Goal: Transaction & Acquisition: Book appointment/travel/reservation

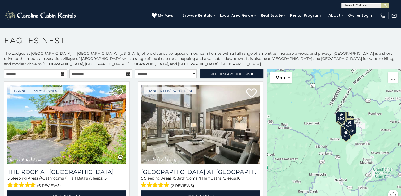
click at [62, 73] on icon at bounding box center [63, 74] width 4 height 4
click at [63, 73] on icon at bounding box center [63, 74] width 4 height 4
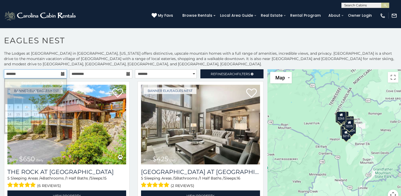
click at [64, 74] on input "text" at bounding box center [35, 73] width 63 height 9
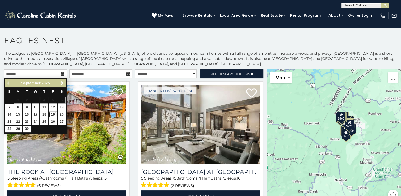
click at [53, 114] on link "19" at bounding box center [53, 114] width 8 height 7
type input "**********"
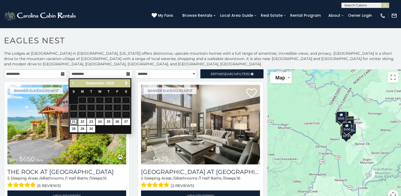
click at [75, 120] on link "21" at bounding box center [74, 121] width 8 height 7
type input "**********"
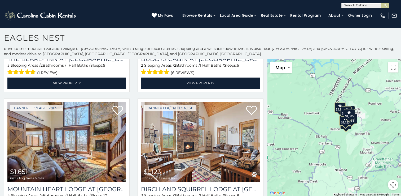
scroll to position [364, 0]
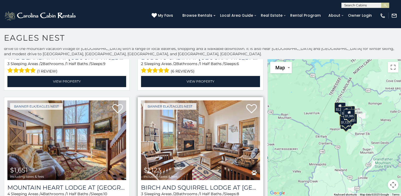
click at [200, 145] on img at bounding box center [200, 140] width 119 height 80
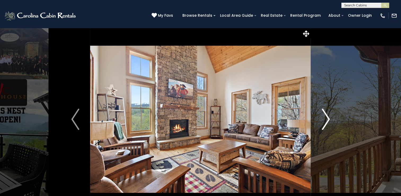
click at [327, 120] on img "Next" at bounding box center [326, 118] width 8 height 21
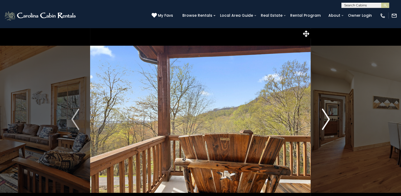
click at [327, 120] on img "Next" at bounding box center [326, 118] width 8 height 21
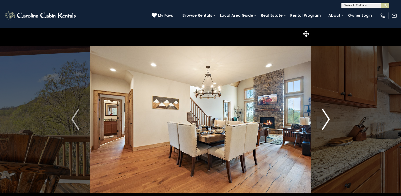
click at [327, 120] on img "Next" at bounding box center [326, 118] width 8 height 21
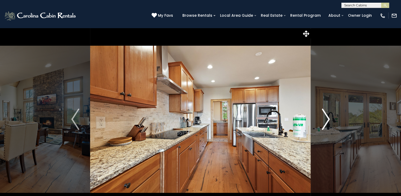
click at [327, 120] on img "Next" at bounding box center [326, 118] width 8 height 21
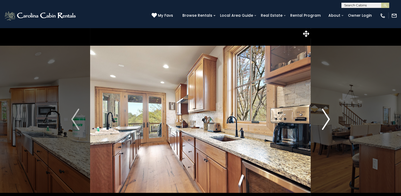
click at [327, 120] on img "Next" at bounding box center [326, 118] width 8 height 21
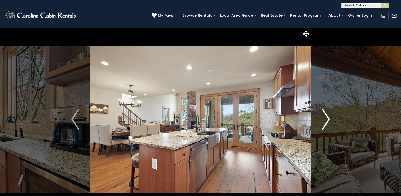
click at [327, 120] on img "Next" at bounding box center [326, 118] width 8 height 21
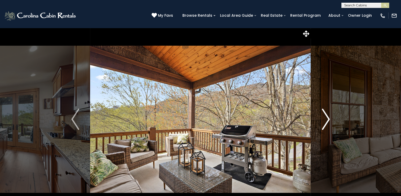
click at [326, 116] on img "Next" at bounding box center [326, 118] width 8 height 21
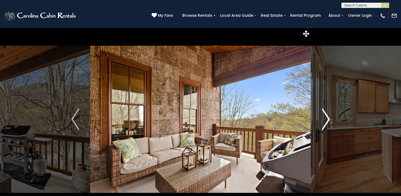
click at [326, 116] on img "Next" at bounding box center [326, 118] width 8 height 21
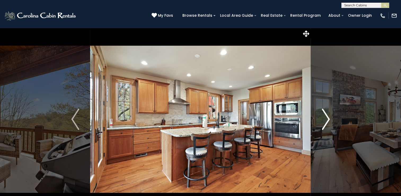
click at [326, 116] on img "Next" at bounding box center [326, 118] width 8 height 21
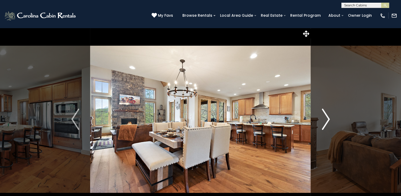
click at [326, 116] on img "Next" at bounding box center [326, 118] width 8 height 21
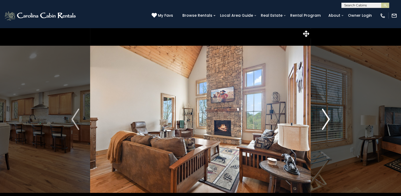
click at [326, 116] on img "Next" at bounding box center [326, 118] width 8 height 21
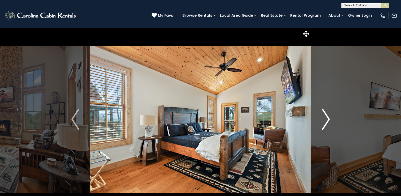
click at [326, 116] on img "Next" at bounding box center [326, 118] width 8 height 21
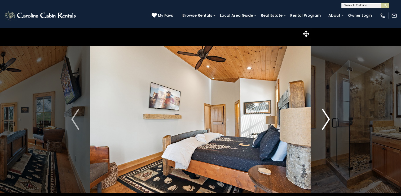
click at [326, 116] on img "Next" at bounding box center [326, 118] width 8 height 21
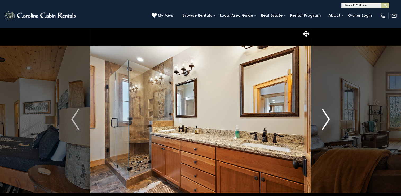
click at [326, 116] on img "Next" at bounding box center [326, 118] width 8 height 21
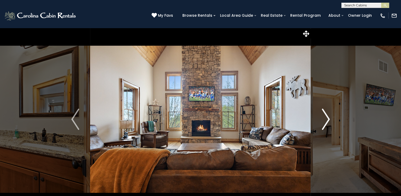
click at [326, 116] on img "Next" at bounding box center [326, 118] width 8 height 21
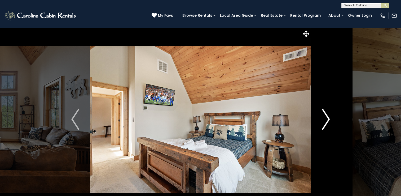
click at [326, 116] on img "Next" at bounding box center [326, 118] width 8 height 21
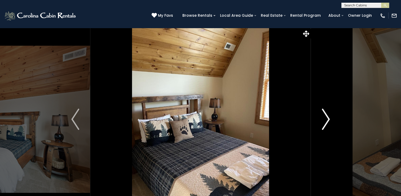
click at [326, 116] on img "Next" at bounding box center [326, 118] width 8 height 21
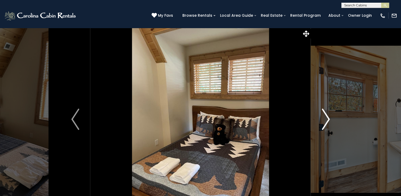
click at [326, 116] on img "Next" at bounding box center [326, 118] width 8 height 21
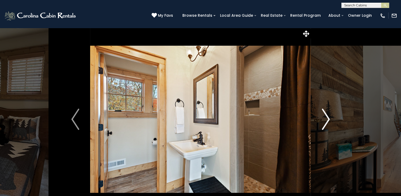
click at [326, 116] on img "Next" at bounding box center [326, 118] width 8 height 21
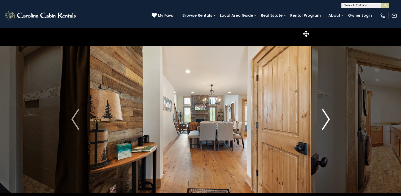
click at [326, 116] on img "Next" at bounding box center [326, 118] width 8 height 21
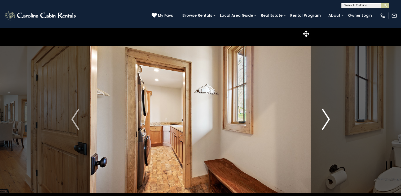
click at [326, 116] on img "Next" at bounding box center [326, 118] width 8 height 21
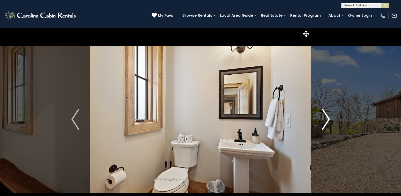
click at [326, 116] on img "Next" at bounding box center [326, 118] width 8 height 21
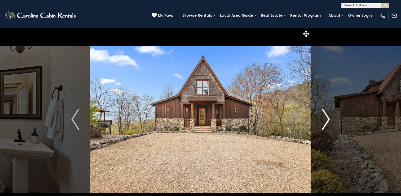
click at [326, 116] on img "Next" at bounding box center [326, 118] width 8 height 21
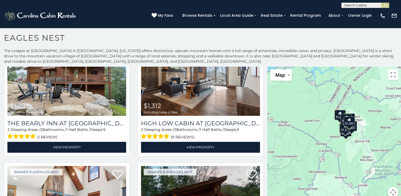
scroll to position [174, 0]
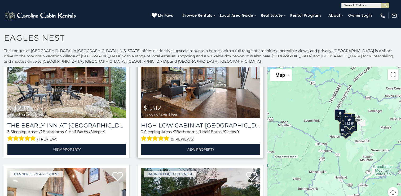
click at [176, 91] on img at bounding box center [200, 78] width 119 height 80
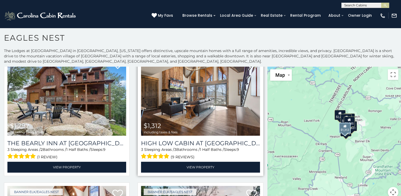
scroll to position [138, 0]
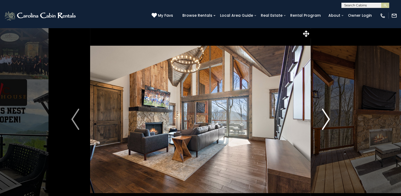
click at [327, 118] on img "Next" at bounding box center [326, 118] width 8 height 21
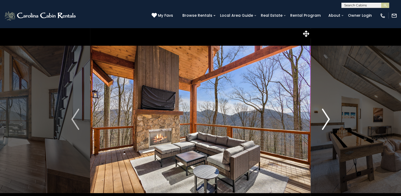
click at [327, 118] on img "Next" at bounding box center [326, 118] width 8 height 21
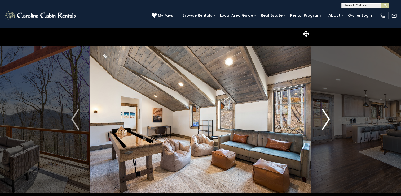
click at [327, 118] on img "Next" at bounding box center [326, 118] width 8 height 21
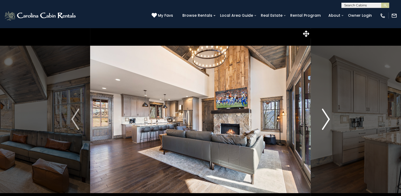
click at [327, 118] on img "Next" at bounding box center [326, 118] width 8 height 21
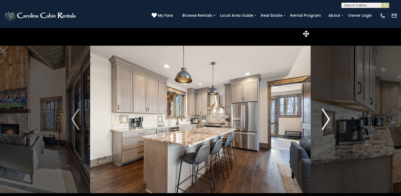
click at [327, 118] on img "Next" at bounding box center [326, 118] width 8 height 21
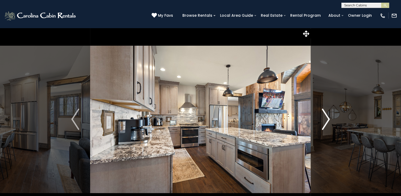
click at [327, 118] on img "Next" at bounding box center [326, 118] width 8 height 21
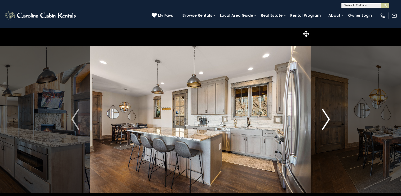
click at [327, 118] on img "Next" at bounding box center [326, 118] width 8 height 21
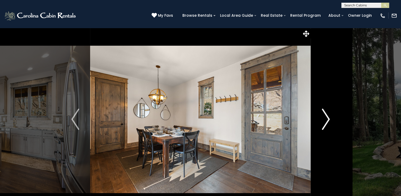
click at [327, 118] on img "Next" at bounding box center [326, 118] width 8 height 21
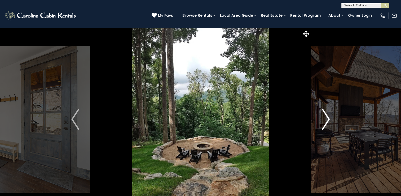
click at [327, 118] on img "Next" at bounding box center [326, 118] width 8 height 21
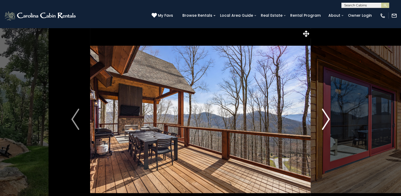
click at [327, 118] on img "Next" at bounding box center [326, 118] width 8 height 21
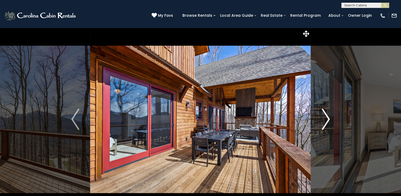
click at [327, 118] on img "Next" at bounding box center [326, 118] width 8 height 21
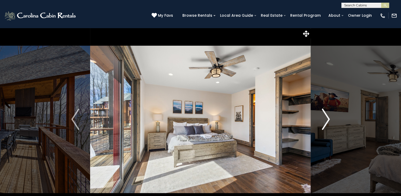
click at [327, 118] on img "Next" at bounding box center [326, 118] width 8 height 21
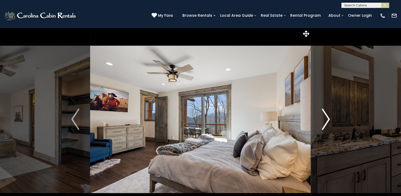
click at [327, 118] on img "Next" at bounding box center [326, 118] width 8 height 21
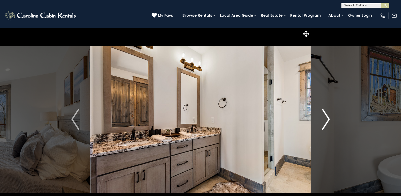
click at [327, 118] on img "Next" at bounding box center [326, 118] width 8 height 21
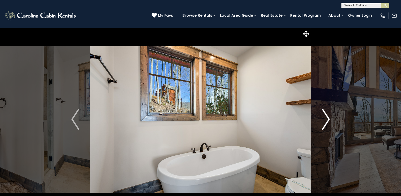
click at [327, 118] on img "Next" at bounding box center [326, 118] width 8 height 21
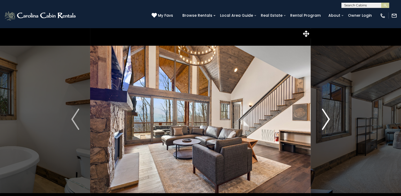
click at [327, 118] on img "Next" at bounding box center [326, 118] width 8 height 21
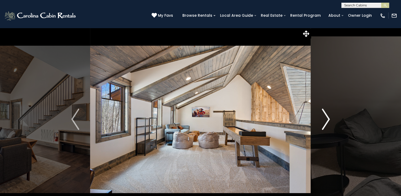
click at [327, 118] on img "Next" at bounding box center [326, 118] width 8 height 21
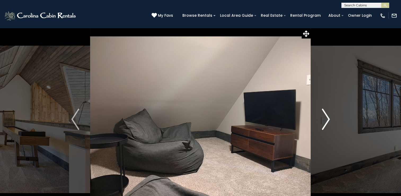
click at [327, 118] on img "Next" at bounding box center [326, 118] width 8 height 21
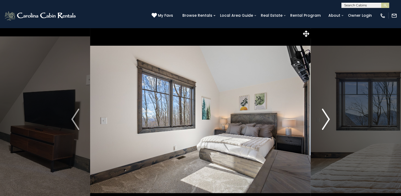
click at [327, 118] on img "Next" at bounding box center [326, 118] width 8 height 21
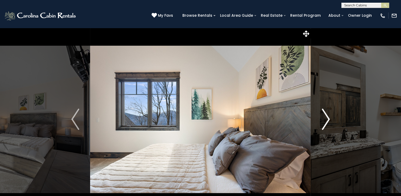
click at [327, 118] on img "Next" at bounding box center [326, 118] width 8 height 21
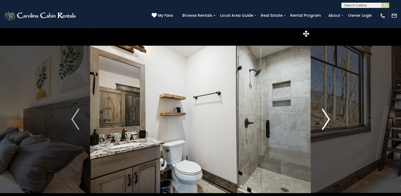
click at [327, 118] on img "Next" at bounding box center [326, 118] width 8 height 21
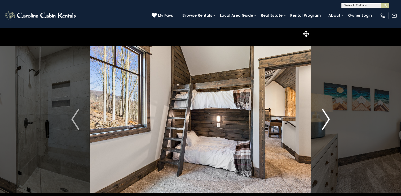
click at [327, 118] on img "Next" at bounding box center [326, 118] width 8 height 21
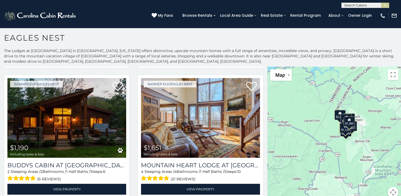
scroll to position [393, 0]
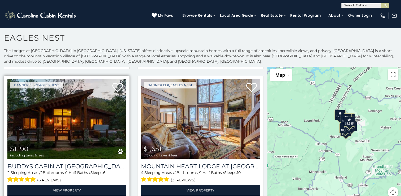
click at [77, 124] on img at bounding box center [66, 119] width 119 height 80
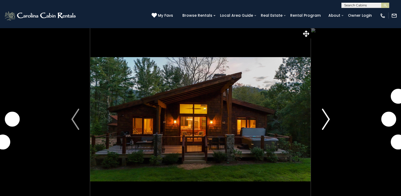
click at [328, 117] on img "Next" at bounding box center [326, 118] width 8 height 21
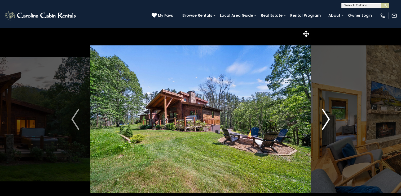
click at [328, 117] on img "Next" at bounding box center [326, 118] width 8 height 21
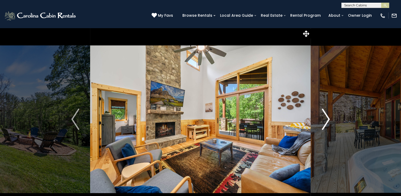
click at [328, 117] on img "Next" at bounding box center [326, 118] width 8 height 21
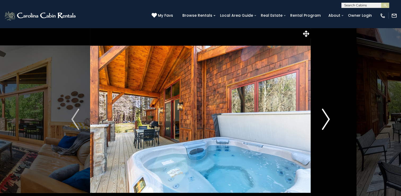
click at [328, 117] on img "Next" at bounding box center [326, 118] width 8 height 21
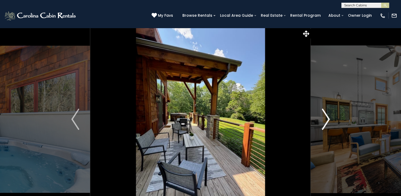
click at [328, 117] on img "Next" at bounding box center [326, 118] width 8 height 21
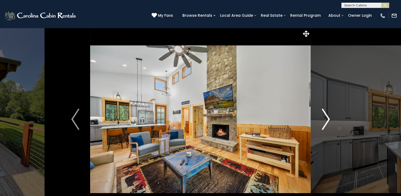
click at [328, 117] on img "Next" at bounding box center [326, 118] width 8 height 21
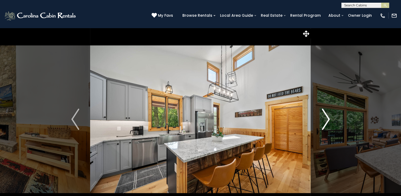
click at [328, 117] on img "Next" at bounding box center [326, 118] width 8 height 21
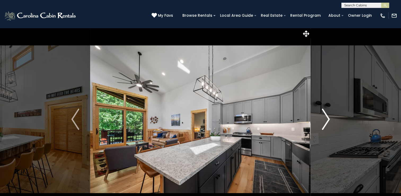
click at [328, 117] on img "Next" at bounding box center [326, 118] width 8 height 21
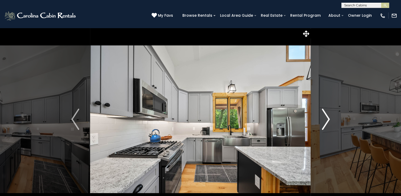
click at [328, 117] on img "Next" at bounding box center [326, 118] width 8 height 21
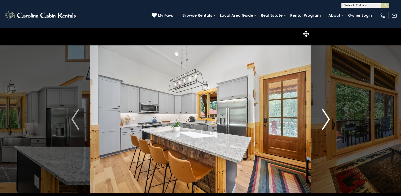
click at [328, 117] on img "Next" at bounding box center [326, 118] width 8 height 21
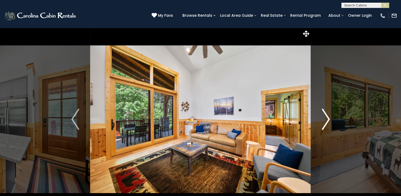
click at [328, 117] on img "Next" at bounding box center [326, 118] width 8 height 21
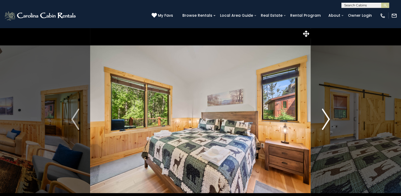
click at [328, 117] on img "Next" at bounding box center [326, 118] width 8 height 21
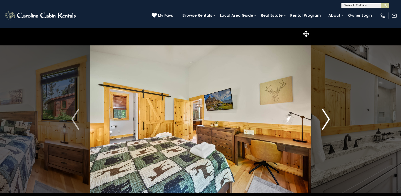
click at [328, 117] on img "Next" at bounding box center [326, 118] width 8 height 21
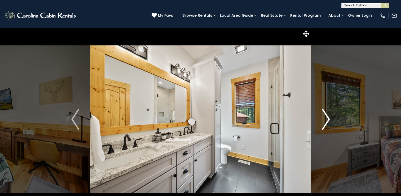
click at [328, 117] on img "Next" at bounding box center [326, 118] width 8 height 21
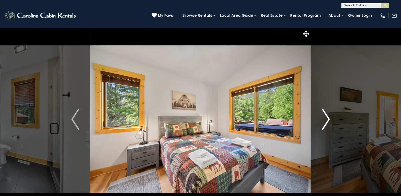
click at [328, 117] on img "Next" at bounding box center [326, 118] width 8 height 21
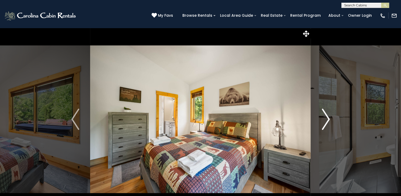
click at [328, 117] on img "Next" at bounding box center [326, 118] width 8 height 21
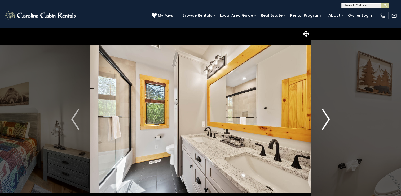
click at [328, 117] on img "Next" at bounding box center [326, 118] width 8 height 21
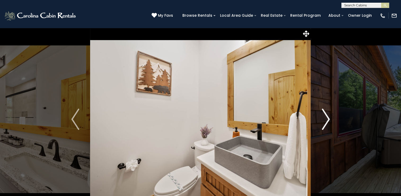
click at [328, 117] on img "Next" at bounding box center [326, 118] width 8 height 21
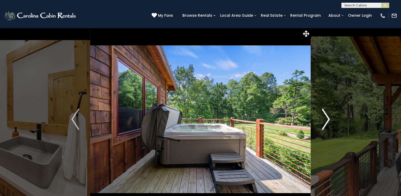
click at [328, 117] on img "Next" at bounding box center [326, 118] width 8 height 21
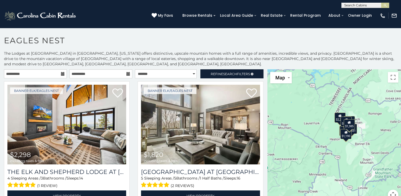
scroll to position [3, 0]
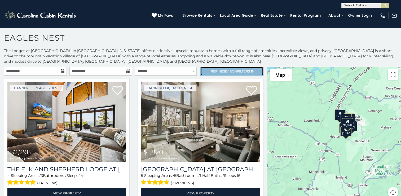
click at [215, 71] on span "Refine Search Filters" at bounding box center [230, 71] width 39 height 4
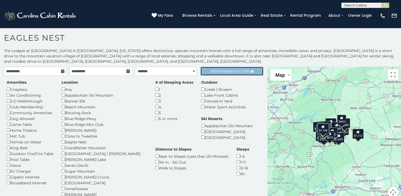
click at [229, 69] on span "Search" at bounding box center [230, 71] width 14 height 4
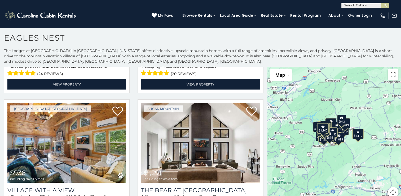
scroll to position [1018, 0]
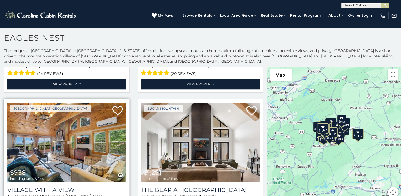
click at [73, 129] on img at bounding box center [66, 142] width 119 height 80
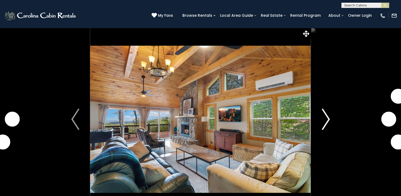
click at [323, 123] on img "Next" at bounding box center [326, 118] width 8 height 21
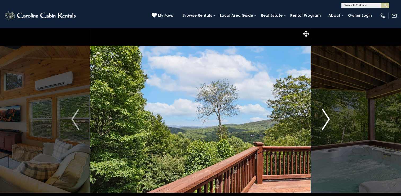
click at [327, 123] on img "Next" at bounding box center [326, 118] width 8 height 21
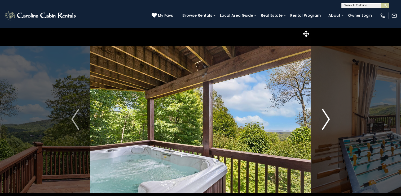
click at [325, 123] on img "Next" at bounding box center [326, 118] width 8 height 21
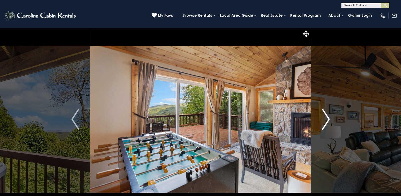
click at [326, 121] on img "Next" at bounding box center [326, 118] width 8 height 21
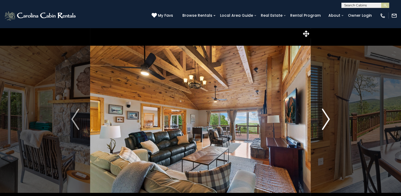
click at [324, 117] on img "Next" at bounding box center [326, 118] width 8 height 21
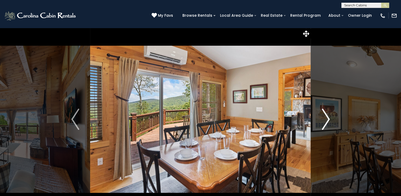
click at [323, 115] on img "Next" at bounding box center [326, 118] width 8 height 21
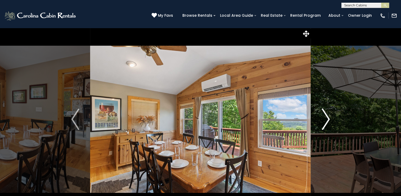
click at [327, 118] on img "Next" at bounding box center [326, 118] width 8 height 21
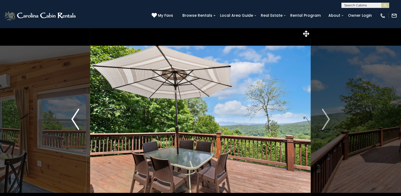
click at [81, 125] on button "Previous" at bounding box center [75, 119] width 30 height 183
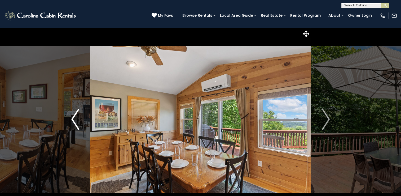
click at [79, 122] on img "Previous" at bounding box center [75, 118] width 8 height 21
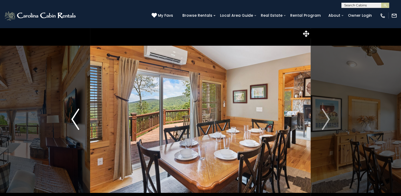
click at [76, 130] on button "Previous" at bounding box center [75, 119] width 30 height 183
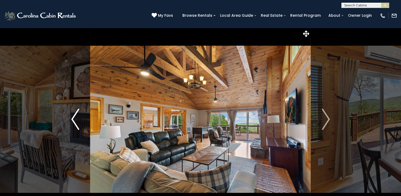
click at [83, 124] on button "Previous" at bounding box center [75, 119] width 30 height 183
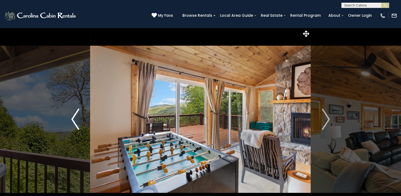
click at [75, 121] on img "Previous" at bounding box center [75, 118] width 8 height 21
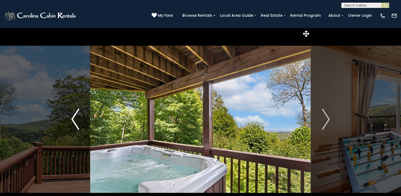
click at [75, 123] on img "Previous" at bounding box center [75, 118] width 8 height 21
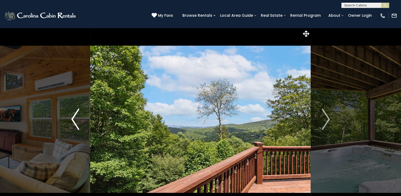
click at [71, 121] on button "Previous" at bounding box center [75, 119] width 30 height 183
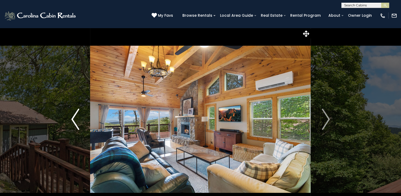
click at [76, 127] on img "Previous" at bounding box center [75, 118] width 8 height 21
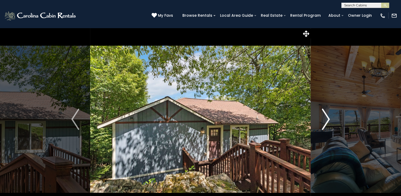
click at [321, 120] on button "Next" at bounding box center [326, 119] width 30 height 183
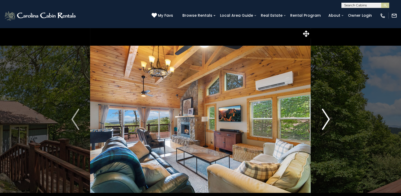
click at [320, 114] on button "Next" at bounding box center [326, 119] width 30 height 183
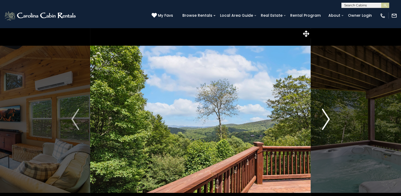
click at [325, 121] on img "Next" at bounding box center [326, 118] width 8 height 21
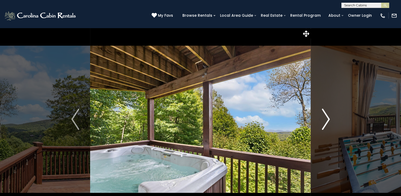
click at [320, 125] on button "Next" at bounding box center [326, 119] width 30 height 183
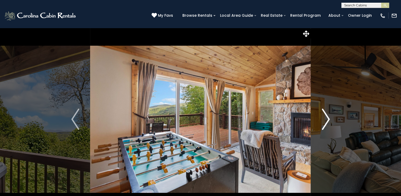
click at [332, 124] on button "Next" at bounding box center [326, 119] width 30 height 183
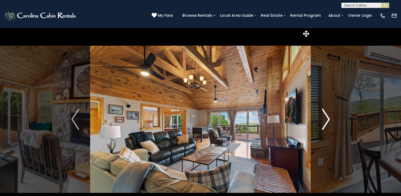
click at [323, 120] on img "Next" at bounding box center [326, 118] width 8 height 21
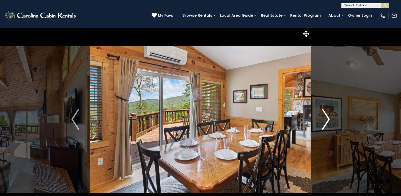
click at [321, 119] on button "Next" at bounding box center [326, 119] width 30 height 183
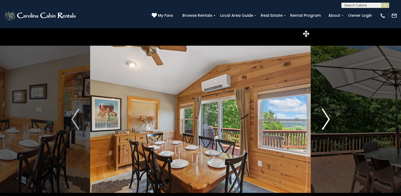
click at [323, 119] on img "Next" at bounding box center [326, 118] width 8 height 21
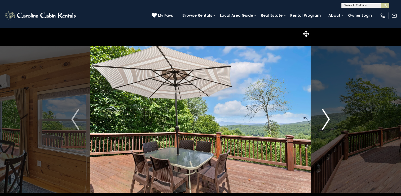
click at [324, 123] on img "Next" at bounding box center [326, 118] width 8 height 21
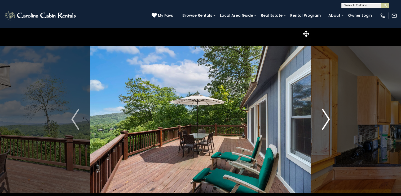
click at [326, 122] on img "Next" at bounding box center [326, 118] width 8 height 21
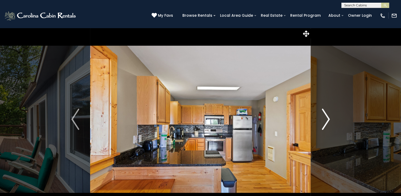
click at [321, 123] on button "Next" at bounding box center [326, 119] width 30 height 183
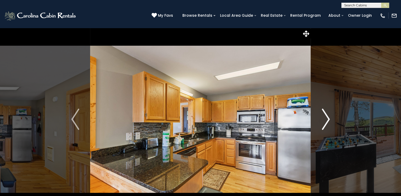
click at [326, 122] on img "Next" at bounding box center [326, 118] width 8 height 21
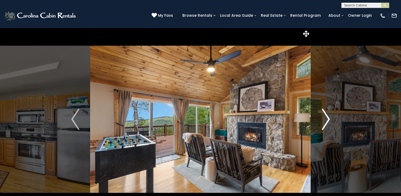
click at [323, 126] on img "Next" at bounding box center [326, 118] width 8 height 21
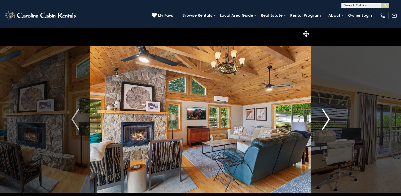
click at [324, 117] on img "Next" at bounding box center [326, 118] width 8 height 21
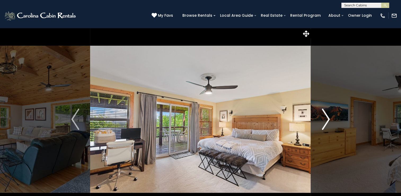
click at [321, 124] on button "Next" at bounding box center [326, 119] width 30 height 183
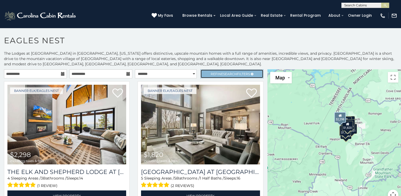
click at [229, 72] on span "Search" at bounding box center [230, 74] width 14 height 4
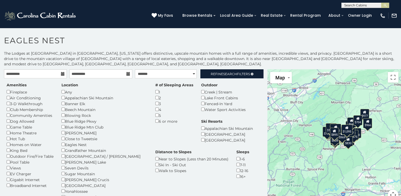
click at [233, 160] on div "Sleeps 1-6 7-11 12-16 16+" at bounding box center [243, 164] width 21 height 30
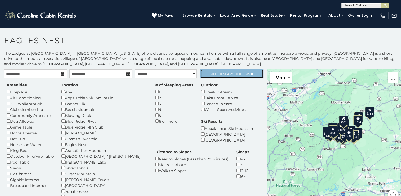
click at [217, 77] on link "Refine Search Filters" at bounding box center [232, 73] width 63 height 9
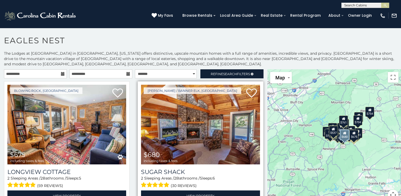
click at [216, 125] on img at bounding box center [200, 125] width 119 height 80
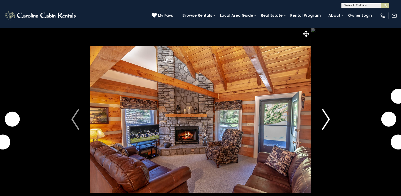
click at [325, 117] on img "Next" at bounding box center [326, 118] width 8 height 21
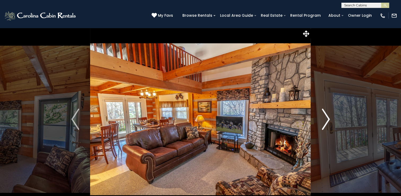
click at [325, 117] on img "Next" at bounding box center [326, 118] width 8 height 21
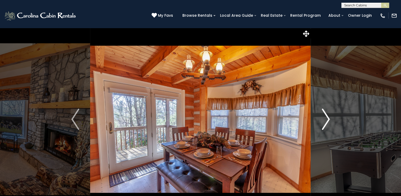
click at [325, 117] on img "Next" at bounding box center [326, 118] width 8 height 21
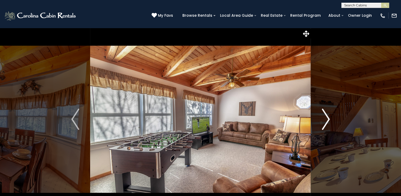
click at [325, 117] on img "Next" at bounding box center [326, 118] width 8 height 21
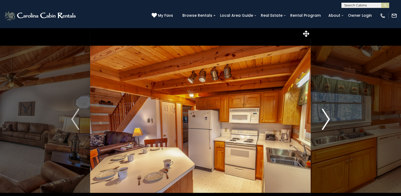
click at [325, 117] on img "Next" at bounding box center [326, 118] width 8 height 21
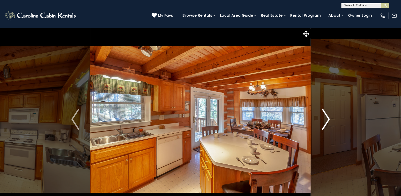
click at [325, 117] on img "Next" at bounding box center [326, 118] width 8 height 21
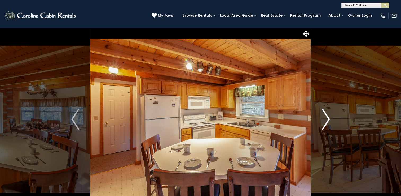
click at [325, 117] on img "Next" at bounding box center [326, 118] width 8 height 21
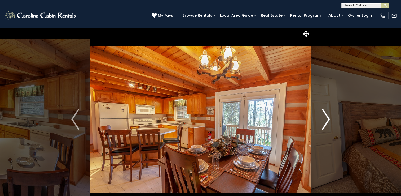
click at [325, 117] on img "Next" at bounding box center [326, 118] width 8 height 21
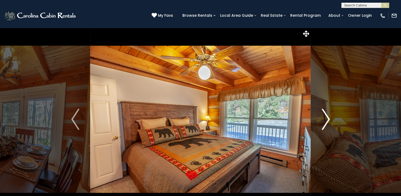
click at [325, 117] on img "Next" at bounding box center [326, 118] width 8 height 21
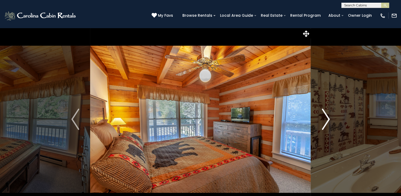
click at [325, 117] on img "Next" at bounding box center [326, 118] width 8 height 21
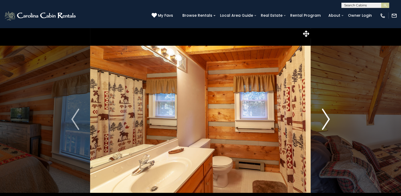
click at [325, 117] on img "Next" at bounding box center [326, 118] width 8 height 21
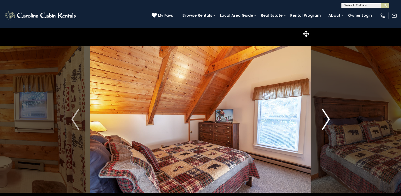
click at [325, 117] on img "Next" at bounding box center [326, 118] width 8 height 21
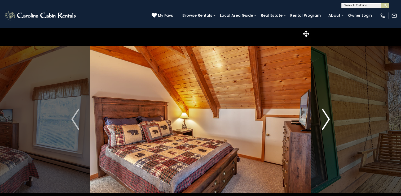
click at [325, 117] on img "Next" at bounding box center [326, 118] width 8 height 21
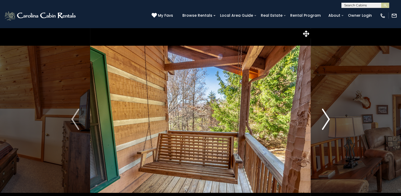
click at [325, 117] on img "Next" at bounding box center [326, 118] width 8 height 21
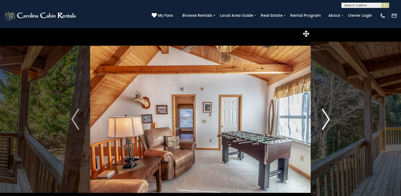
click at [325, 117] on img "Next" at bounding box center [326, 118] width 8 height 21
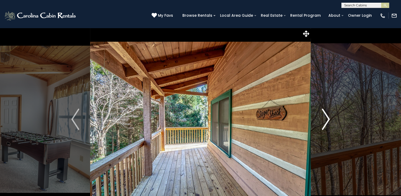
click at [325, 117] on img "Next" at bounding box center [326, 118] width 8 height 21
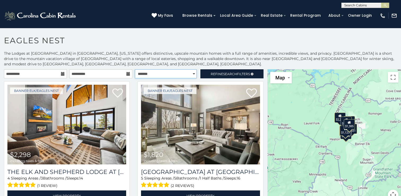
click at [191, 74] on select "**********" at bounding box center [166, 73] width 62 height 9
select select "*********"
click at [135, 69] on select "**********" at bounding box center [166, 73] width 62 height 9
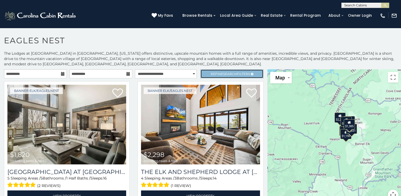
click at [204, 69] on link "Refine Search Filters" at bounding box center [232, 73] width 63 height 9
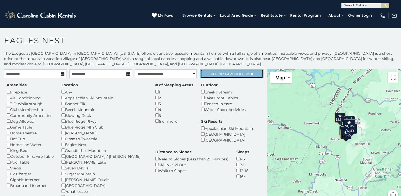
click at [220, 78] on link "Refine Search Filters" at bounding box center [232, 73] width 63 height 9
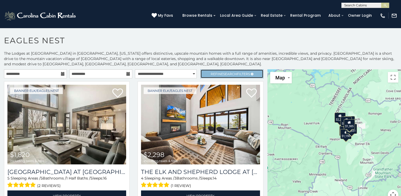
click at [223, 72] on span "Search" at bounding box center [230, 74] width 14 height 4
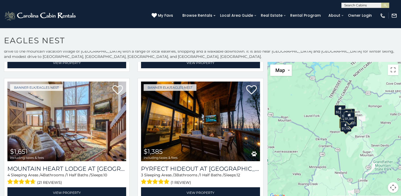
scroll to position [3, 0]
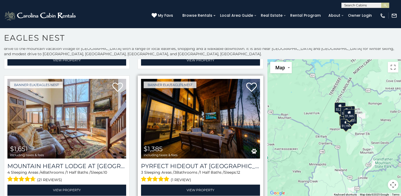
click at [214, 123] on img at bounding box center [200, 119] width 119 height 80
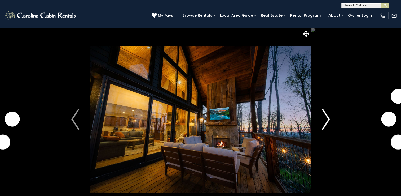
click at [327, 126] on img "Next" at bounding box center [326, 118] width 8 height 21
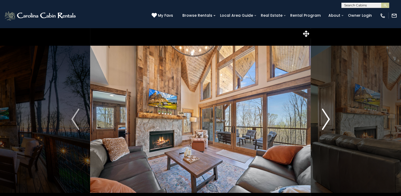
click at [325, 124] on img "Next" at bounding box center [326, 118] width 8 height 21
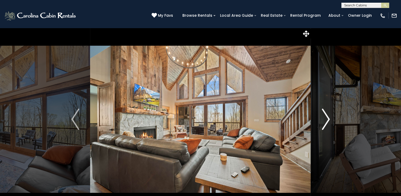
click at [326, 125] on img "Next" at bounding box center [326, 118] width 8 height 21
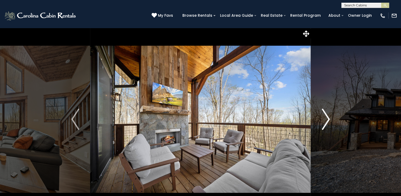
click at [325, 125] on img "Next" at bounding box center [326, 118] width 8 height 21
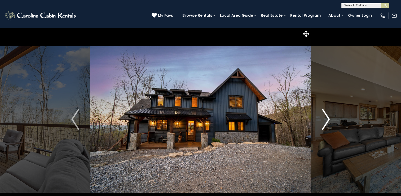
click at [328, 125] on img "Next" at bounding box center [326, 118] width 8 height 21
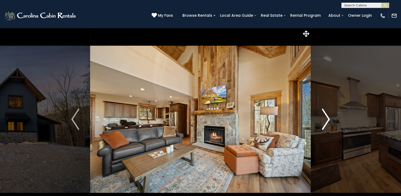
click at [323, 121] on img "Next" at bounding box center [326, 118] width 8 height 21
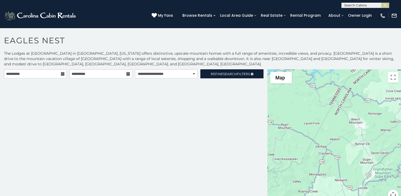
scroll to position [3, 0]
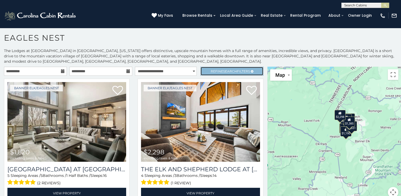
click at [237, 69] on span "Refine Search Filters" at bounding box center [230, 71] width 39 height 4
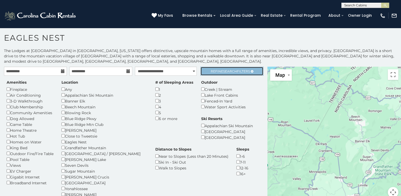
click at [230, 72] on span "Search" at bounding box center [230, 71] width 14 height 4
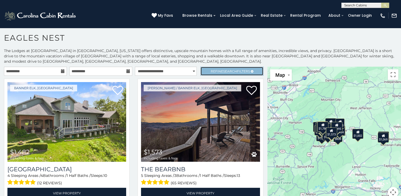
click at [233, 69] on span "Refine Search Filters" at bounding box center [230, 71] width 39 height 4
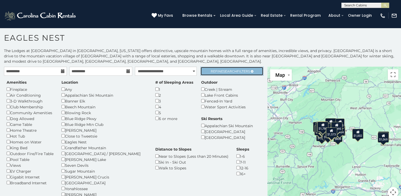
click at [233, 69] on span "Refine Search Filters" at bounding box center [230, 71] width 39 height 4
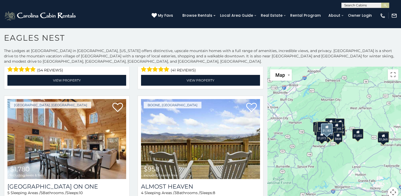
scroll to position [1541, 0]
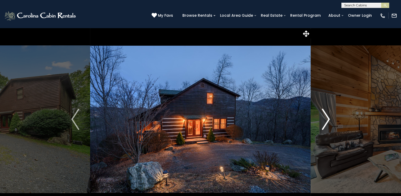
click at [327, 118] on img "Next" at bounding box center [326, 118] width 8 height 21
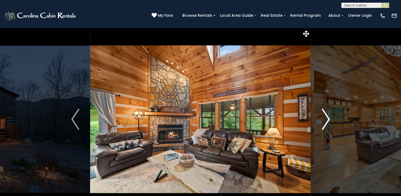
click at [327, 118] on img "Next" at bounding box center [326, 118] width 8 height 21
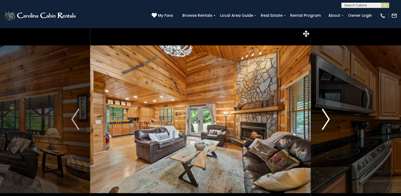
click at [327, 118] on img "Next" at bounding box center [326, 118] width 8 height 21
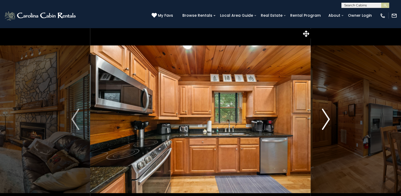
click at [327, 118] on img "Next" at bounding box center [326, 118] width 8 height 21
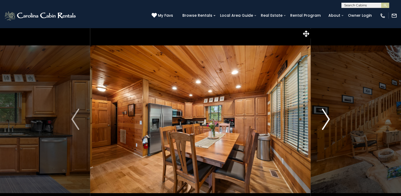
click at [327, 118] on img "Next" at bounding box center [326, 118] width 8 height 21
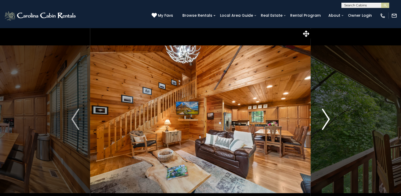
click at [327, 118] on img "Next" at bounding box center [326, 118] width 8 height 21
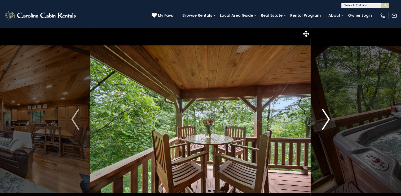
click at [327, 118] on img "Next" at bounding box center [326, 118] width 8 height 21
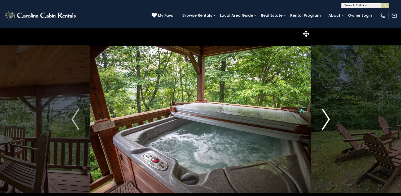
click at [327, 118] on img "Next" at bounding box center [326, 118] width 8 height 21
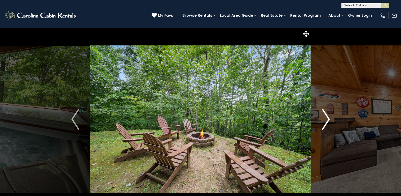
click at [327, 119] on img "Next" at bounding box center [326, 118] width 8 height 21
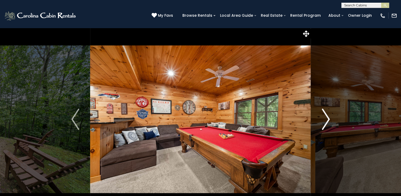
click at [327, 117] on img "Next" at bounding box center [326, 118] width 8 height 21
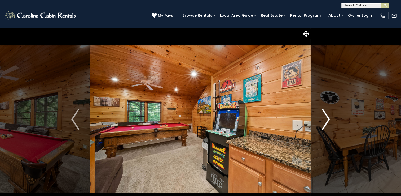
click at [325, 119] on img "Next" at bounding box center [326, 118] width 8 height 21
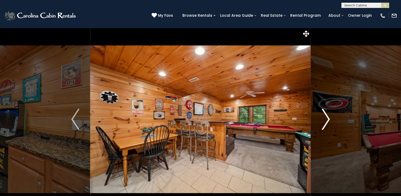
click at [324, 122] on img "Next" at bounding box center [326, 118] width 8 height 21
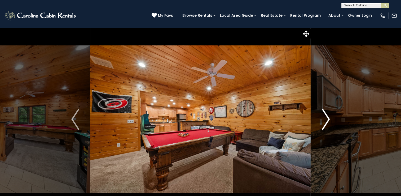
click at [326, 120] on img "Next" at bounding box center [326, 118] width 8 height 21
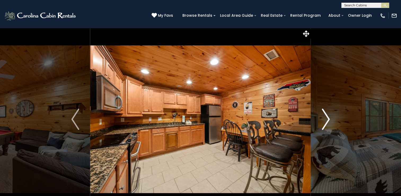
click at [325, 121] on img "Next" at bounding box center [326, 118] width 8 height 21
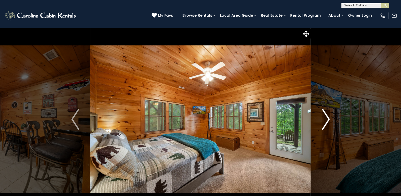
click at [325, 121] on img "Next" at bounding box center [326, 118] width 8 height 21
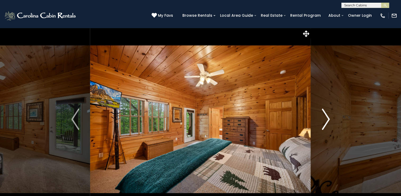
click at [326, 122] on img "Next" at bounding box center [326, 118] width 8 height 21
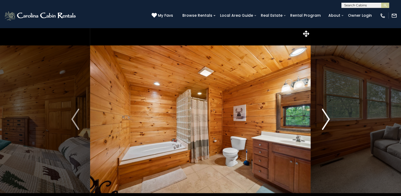
click at [327, 120] on img "Next" at bounding box center [326, 118] width 8 height 21
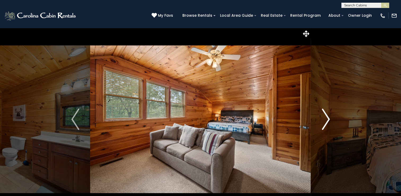
click at [327, 123] on img "Next" at bounding box center [326, 118] width 8 height 21
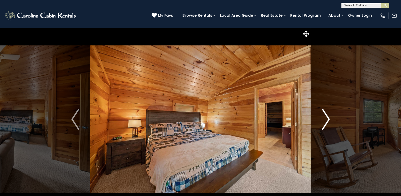
click at [328, 123] on img "Next" at bounding box center [326, 118] width 8 height 21
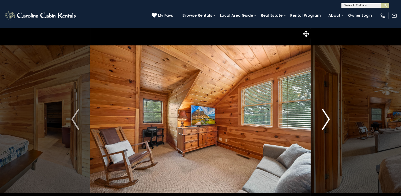
click at [326, 123] on img "Next" at bounding box center [326, 118] width 8 height 21
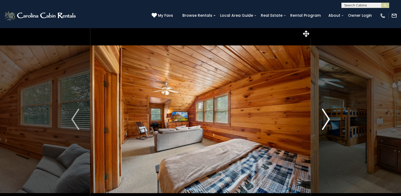
click at [328, 120] on img "Next" at bounding box center [326, 118] width 8 height 21
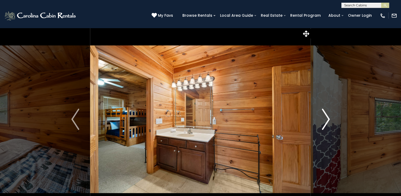
click at [328, 121] on img "Next" at bounding box center [326, 118] width 8 height 21
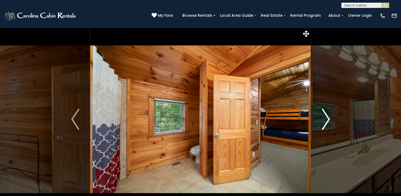
click at [328, 121] on img "Next" at bounding box center [326, 118] width 8 height 21
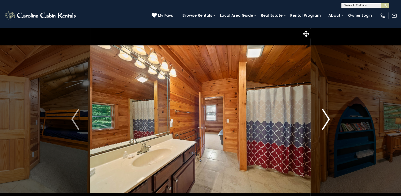
click at [329, 122] on img "Next" at bounding box center [326, 118] width 8 height 21
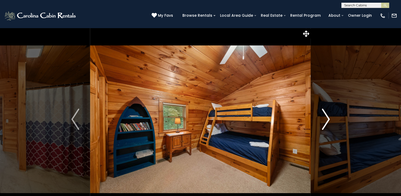
click at [329, 120] on img "Next" at bounding box center [326, 118] width 8 height 21
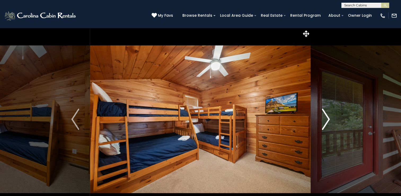
click at [328, 122] on img "Next" at bounding box center [326, 118] width 8 height 21
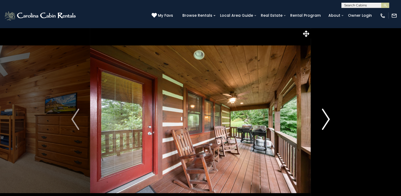
click at [328, 122] on img "Next" at bounding box center [326, 118] width 8 height 21
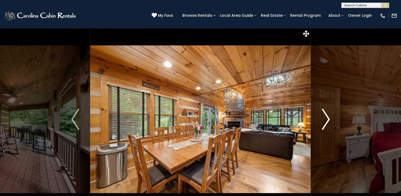
click at [327, 121] on img "Next" at bounding box center [326, 118] width 8 height 21
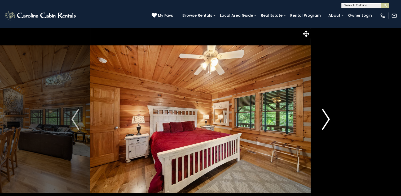
click at [329, 121] on img "Next" at bounding box center [326, 118] width 8 height 21
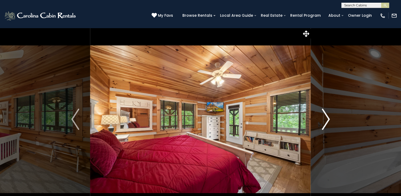
click at [328, 122] on img "Next" at bounding box center [326, 118] width 8 height 21
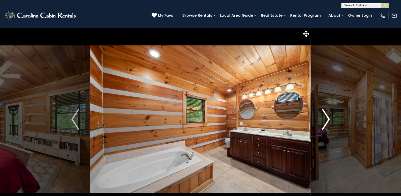
click at [327, 121] on img "Next" at bounding box center [326, 118] width 8 height 21
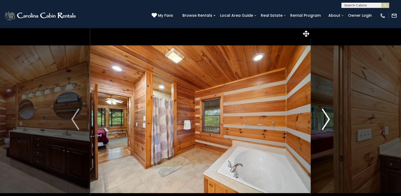
click at [327, 123] on img "Next" at bounding box center [326, 118] width 8 height 21
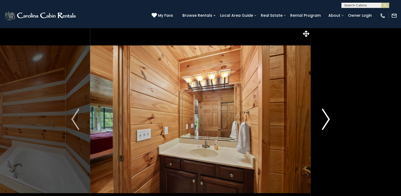
click at [328, 121] on img "Next" at bounding box center [326, 118] width 8 height 21
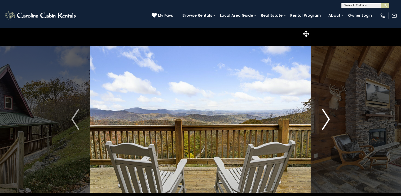
click at [329, 118] on img "Next" at bounding box center [326, 118] width 8 height 21
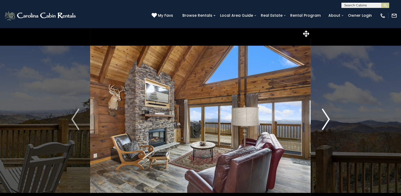
click at [329, 118] on img "Next" at bounding box center [326, 118] width 8 height 21
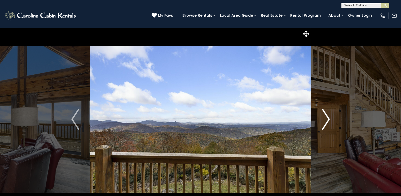
click at [329, 118] on img "Next" at bounding box center [326, 118] width 8 height 21
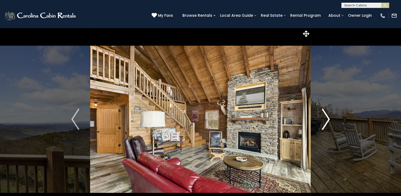
click at [329, 118] on img "Next" at bounding box center [326, 118] width 8 height 21
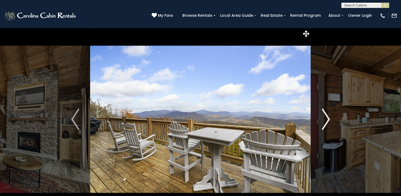
click at [329, 118] on img "Next" at bounding box center [326, 118] width 8 height 21
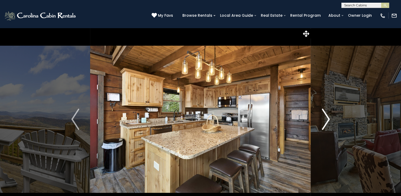
click at [329, 118] on img "Next" at bounding box center [326, 118] width 8 height 21
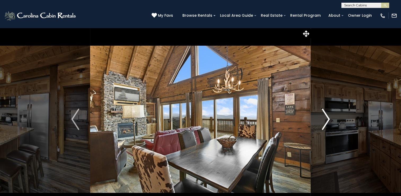
click at [329, 118] on img "Next" at bounding box center [326, 118] width 8 height 21
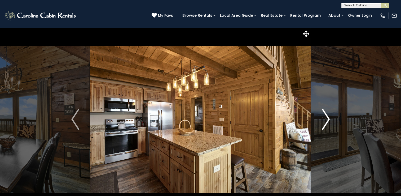
click at [329, 118] on img "Next" at bounding box center [326, 118] width 8 height 21
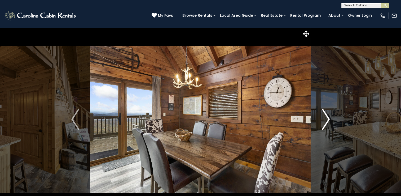
click at [329, 118] on img "Next" at bounding box center [326, 118] width 8 height 21
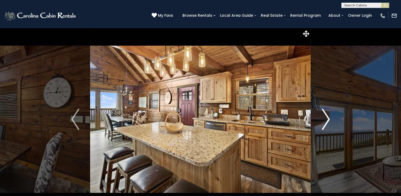
click at [329, 118] on img "Next" at bounding box center [326, 118] width 8 height 21
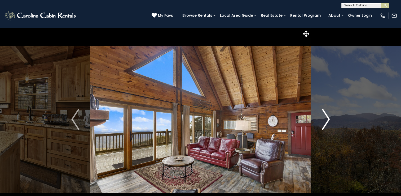
click at [329, 118] on img "Next" at bounding box center [326, 118] width 8 height 21
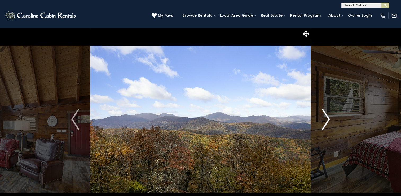
click at [329, 118] on img "Next" at bounding box center [326, 118] width 8 height 21
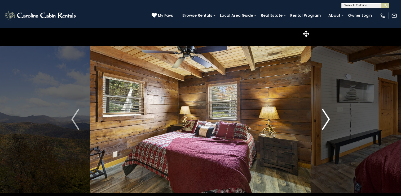
click at [329, 118] on img "Next" at bounding box center [326, 118] width 8 height 21
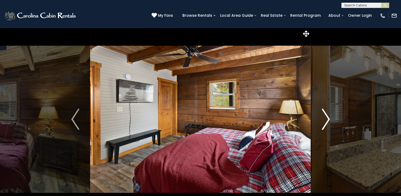
click at [329, 118] on img "Next" at bounding box center [326, 118] width 8 height 21
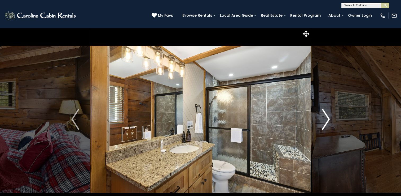
click at [329, 118] on img "Next" at bounding box center [326, 118] width 8 height 21
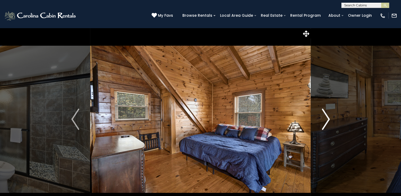
click at [329, 118] on img "Next" at bounding box center [326, 118] width 8 height 21
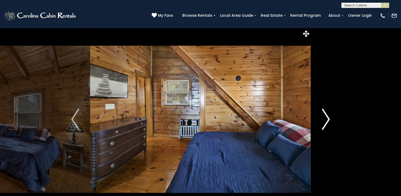
click at [329, 118] on img "Next" at bounding box center [326, 118] width 8 height 21
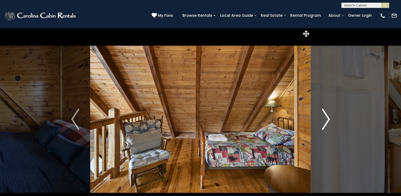
click at [329, 118] on img "Next" at bounding box center [326, 118] width 8 height 21
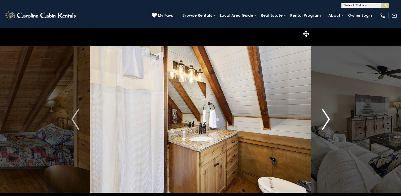
click at [329, 118] on img "Next" at bounding box center [326, 118] width 8 height 21
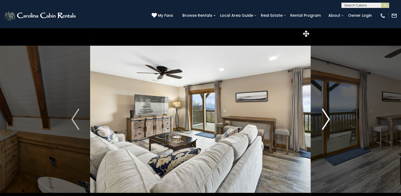
click at [329, 118] on img "Next" at bounding box center [326, 118] width 8 height 21
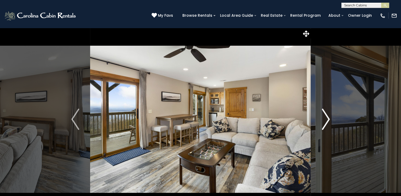
click at [329, 118] on img "Next" at bounding box center [326, 118] width 8 height 21
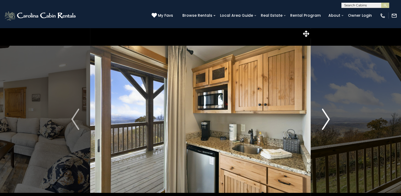
click at [329, 118] on img "Next" at bounding box center [326, 118] width 8 height 21
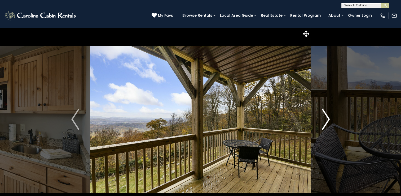
click at [329, 118] on img "Next" at bounding box center [326, 118] width 8 height 21
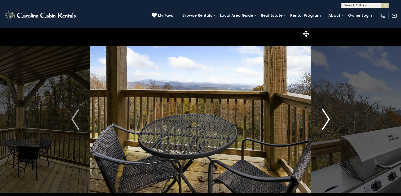
click at [329, 118] on img "Next" at bounding box center [326, 118] width 8 height 21
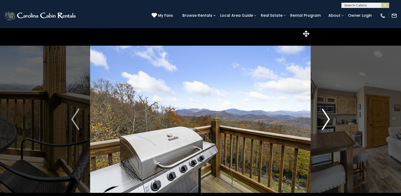
click at [329, 118] on img "Next" at bounding box center [326, 118] width 8 height 21
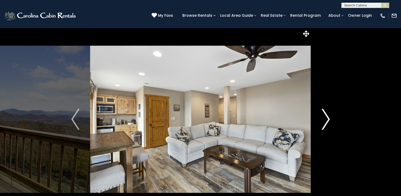
click at [329, 118] on img "Next" at bounding box center [326, 118] width 8 height 21
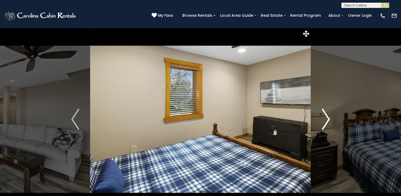
click at [329, 118] on img "Next" at bounding box center [326, 118] width 8 height 21
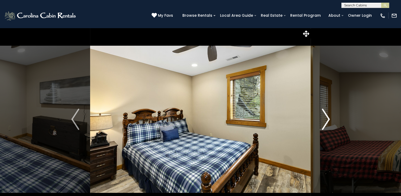
click at [329, 118] on img "Next" at bounding box center [326, 118] width 8 height 21
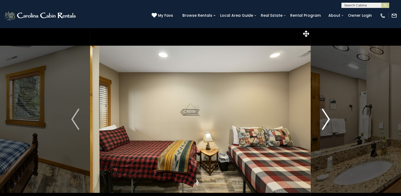
click at [329, 118] on img "Next" at bounding box center [326, 118] width 8 height 21
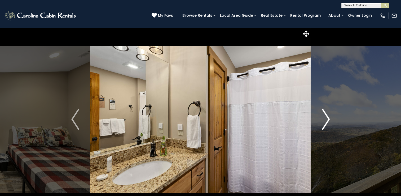
click at [329, 118] on img "Next" at bounding box center [326, 118] width 8 height 21
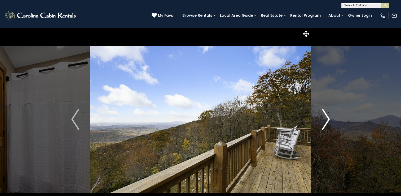
click at [329, 118] on img "Next" at bounding box center [326, 118] width 8 height 21
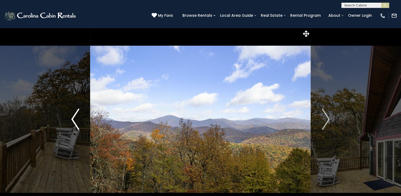
click at [74, 124] on img "Previous" at bounding box center [75, 118] width 8 height 21
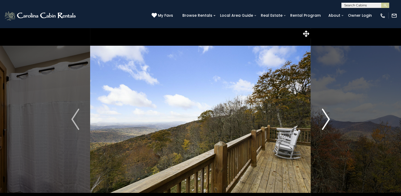
click at [325, 120] on img "Next" at bounding box center [326, 118] width 8 height 21
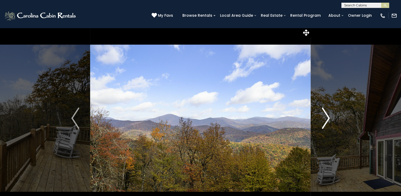
scroll to position [2, 0]
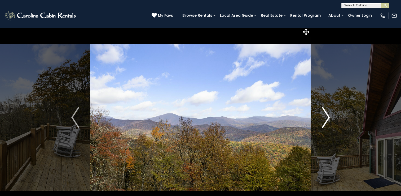
click at [323, 115] on img "Next" at bounding box center [326, 117] width 8 height 21
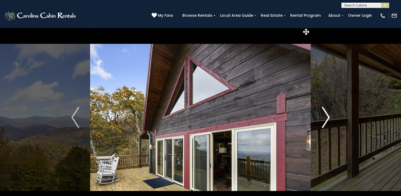
click at [322, 123] on img "Next" at bounding box center [326, 117] width 8 height 21
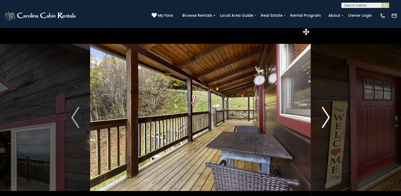
click at [319, 114] on button "Next" at bounding box center [326, 117] width 30 height 183
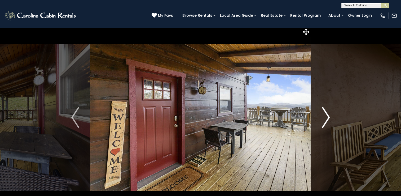
click at [321, 120] on button "Next" at bounding box center [326, 117] width 30 height 183
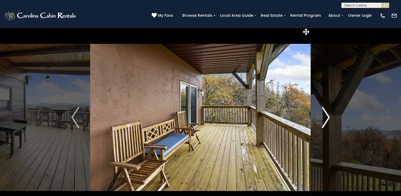
click at [326, 123] on img "Next" at bounding box center [326, 117] width 8 height 21
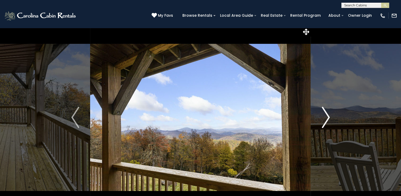
scroll to position [5, 0]
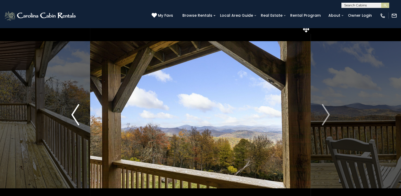
click at [76, 115] on img "Previous" at bounding box center [75, 114] width 8 height 21
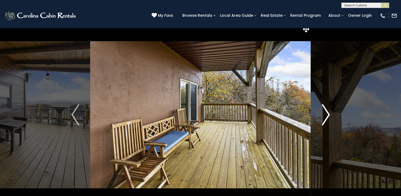
click at [323, 113] on img "Next" at bounding box center [326, 114] width 8 height 21
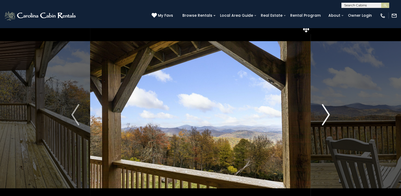
click at [326, 121] on img "Next" at bounding box center [326, 114] width 8 height 21
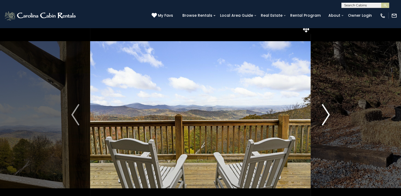
click at [324, 120] on img "Next" at bounding box center [326, 114] width 8 height 21
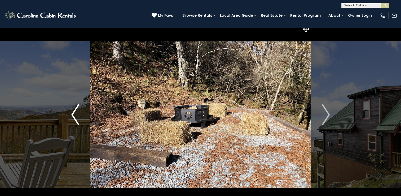
click at [79, 118] on img "Previous" at bounding box center [75, 114] width 8 height 21
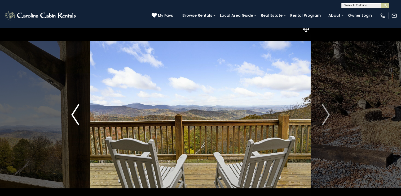
click at [70, 116] on button "Previous" at bounding box center [75, 114] width 30 height 183
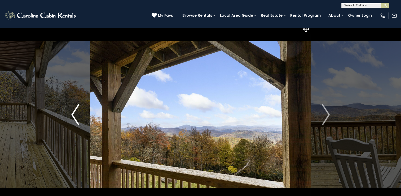
click at [74, 115] on img "Previous" at bounding box center [75, 114] width 8 height 21
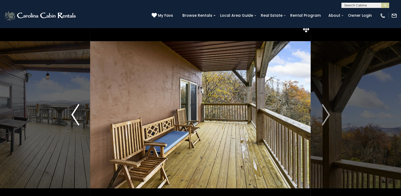
click at [72, 117] on img "Previous" at bounding box center [75, 114] width 8 height 21
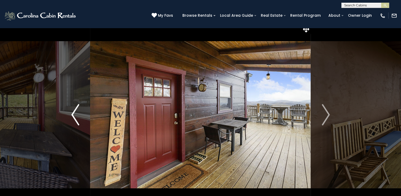
click at [72, 123] on img "Previous" at bounding box center [75, 114] width 8 height 21
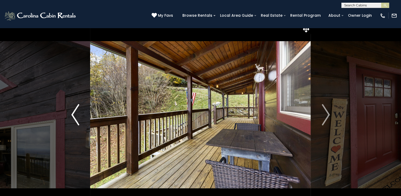
click at [74, 118] on img "Previous" at bounding box center [75, 114] width 8 height 21
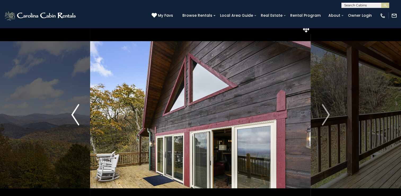
click at [71, 121] on button "Previous" at bounding box center [75, 114] width 30 height 183
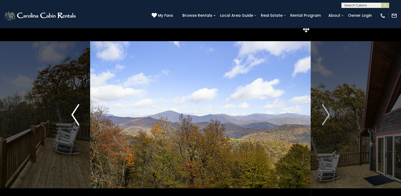
click at [72, 119] on img "Previous" at bounding box center [75, 114] width 8 height 21
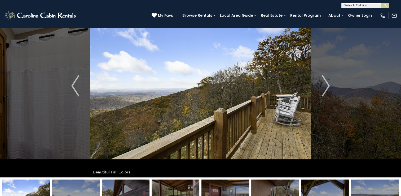
scroll to position [33, 0]
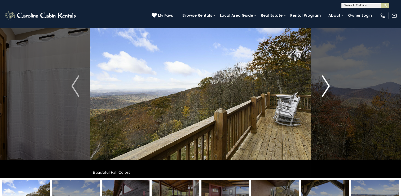
click at [325, 85] on img "Next" at bounding box center [326, 85] width 8 height 21
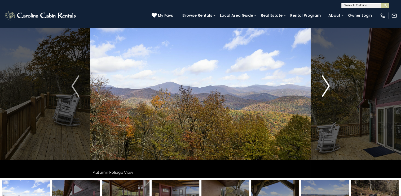
click at [328, 89] on img "Next" at bounding box center [326, 85] width 8 height 21
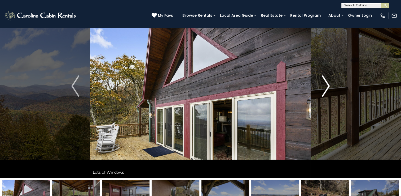
click at [330, 89] on button "Next" at bounding box center [326, 85] width 30 height 183
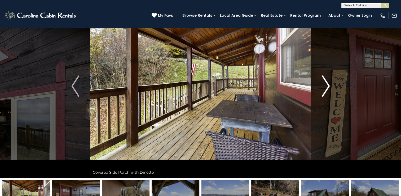
click at [331, 89] on button "Next" at bounding box center [326, 85] width 30 height 183
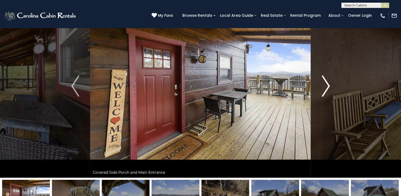
click at [330, 91] on img "Next" at bounding box center [326, 85] width 8 height 21
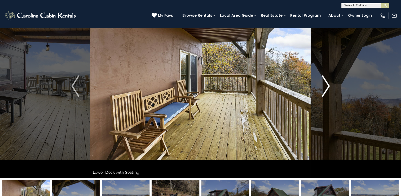
click at [330, 91] on button "Next" at bounding box center [326, 85] width 30 height 183
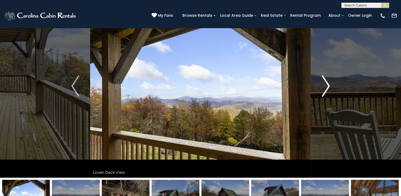
click at [332, 90] on button "Next" at bounding box center [326, 85] width 30 height 183
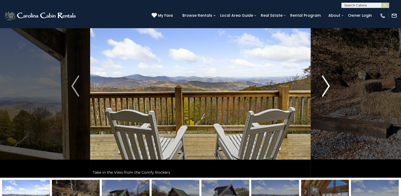
click at [329, 91] on img "Next" at bounding box center [326, 85] width 8 height 21
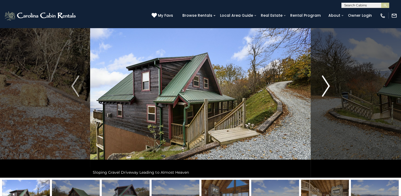
click at [330, 91] on button "Next" at bounding box center [326, 85] width 30 height 183
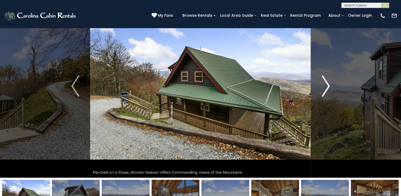
click at [332, 87] on button "Next" at bounding box center [326, 85] width 30 height 183
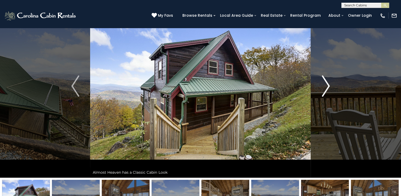
click at [329, 91] on img "Next" at bounding box center [326, 85] width 8 height 21
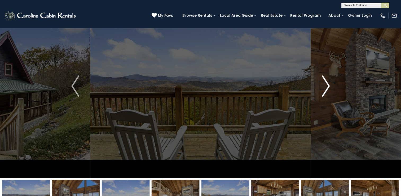
click at [330, 92] on img "Next" at bounding box center [326, 85] width 8 height 21
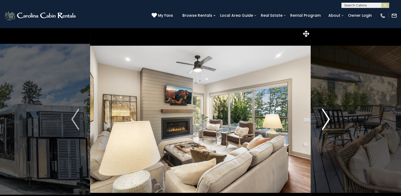
click at [325, 122] on img "Next" at bounding box center [326, 118] width 8 height 21
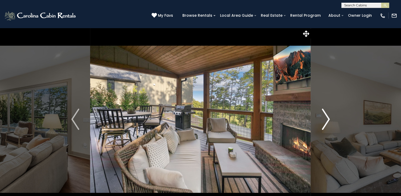
click at [324, 125] on img "Next" at bounding box center [326, 118] width 8 height 21
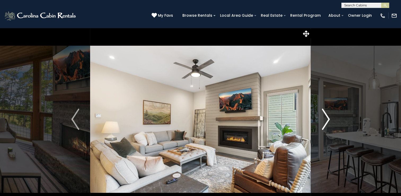
click at [327, 121] on img "Next" at bounding box center [326, 118] width 8 height 21
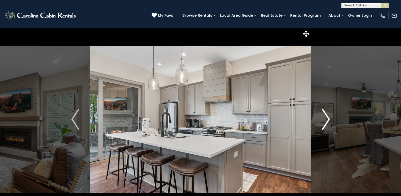
click at [329, 123] on img "Next" at bounding box center [326, 118] width 8 height 21
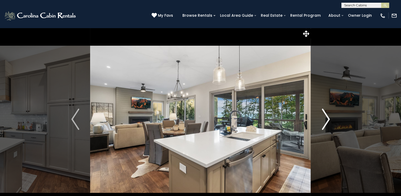
click at [328, 123] on img "Next" at bounding box center [326, 118] width 8 height 21
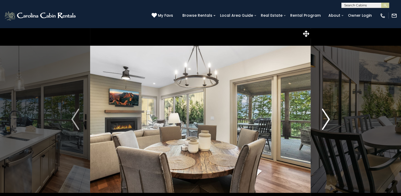
click at [325, 124] on img "Next" at bounding box center [326, 118] width 8 height 21
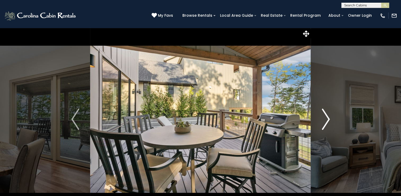
click at [325, 116] on img "Next" at bounding box center [326, 118] width 8 height 21
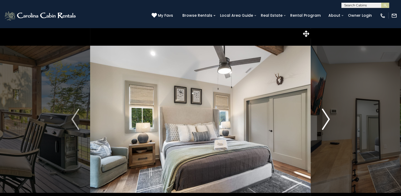
click at [328, 124] on img "Next" at bounding box center [326, 118] width 8 height 21
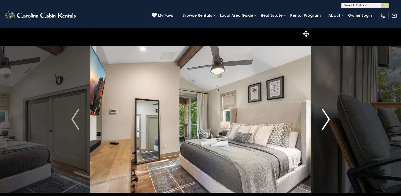
click at [327, 119] on img "Next" at bounding box center [326, 118] width 8 height 21
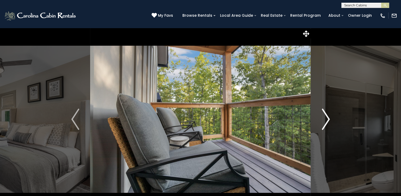
click at [327, 123] on img "Next" at bounding box center [326, 118] width 8 height 21
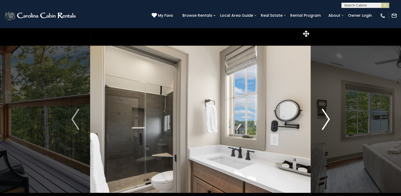
click at [323, 119] on img "Next" at bounding box center [326, 118] width 8 height 21
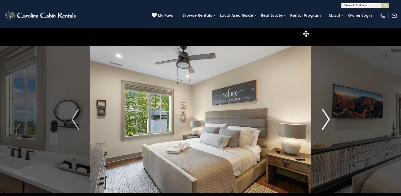
click at [327, 123] on img "Next" at bounding box center [326, 118] width 8 height 21
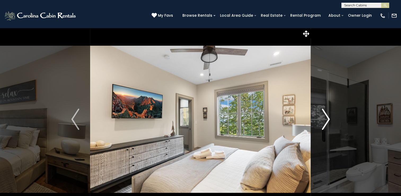
click at [324, 124] on img "Next" at bounding box center [326, 118] width 8 height 21
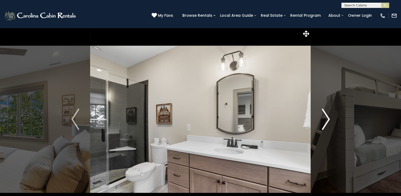
click at [324, 124] on img "Next" at bounding box center [326, 118] width 8 height 21
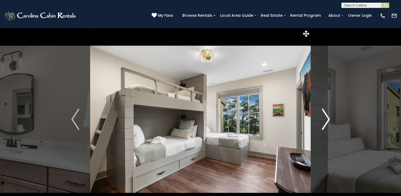
click at [325, 125] on img "Next" at bounding box center [326, 118] width 8 height 21
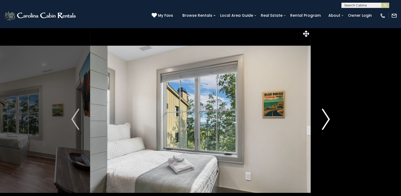
click at [325, 123] on img "Next" at bounding box center [326, 118] width 8 height 21
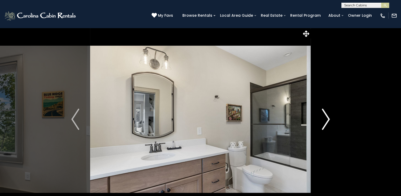
click at [325, 124] on img "Next" at bounding box center [326, 118] width 8 height 21
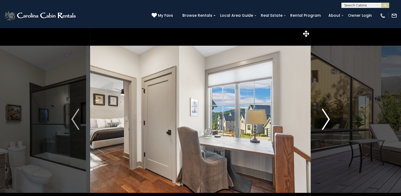
click at [327, 124] on img "Next" at bounding box center [326, 118] width 8 height 21
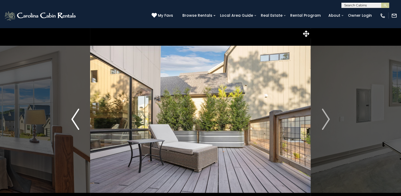
click at [72, 114] on img "Previous" at bounding box center [75, 118] width 8 height 21
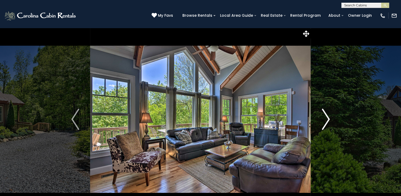
click at [321, 114] on button "Next" at bounding box center [326, 119] width 30 height 183
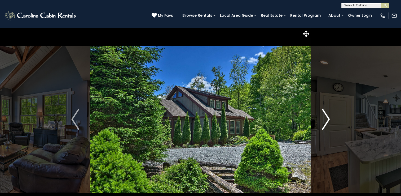
click at [321, 114] on button "Next" at bounding box center [326, 119] width 30 height 183
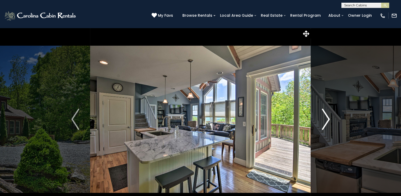
click at [330, 126] on img "Next" at bounding box center [326, 118] width 8 height 21
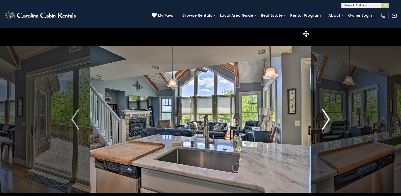
click at [328, 122] on img "Next" at bounding box center [326, 118] width 8 height 21
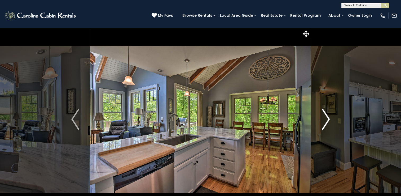
click at [331, 124] on button "Next" at bounding box center [326, 119] width 30 height 183
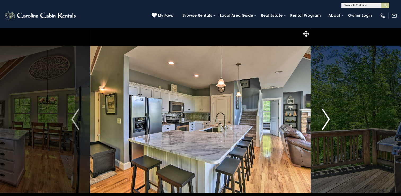
click at [330, 123] on button "Next" at bounding box center [326, 119] width 30 height 183
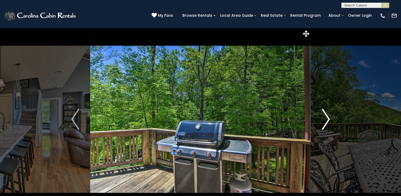
click at [328, 123] on img "Next" at bounding box center [326, 118] width 8 height 21
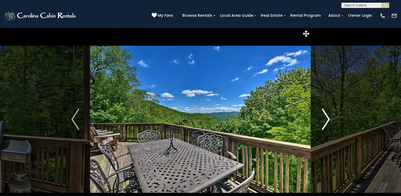
click at [328, 122] on img "Next" at bounding box center [326, 118] width 8 height 21
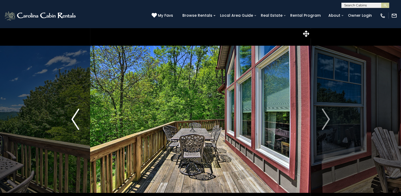
click at [78, 119] on img "Previous" at bounding box center [75, 118] width 8 height 21
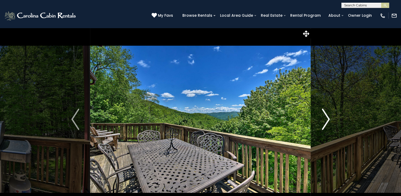
click at [326, 119] on img "Next" at bounding box center [326, 118] width 8 height 21
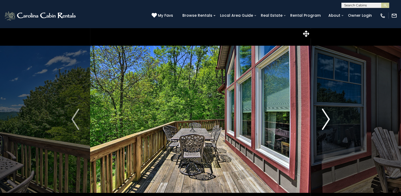
click at [329, 124] on img "Next" at bounding box center [326, 118] width 8 height 21
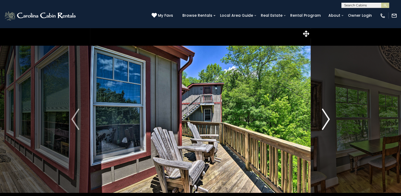
click at [326, 122] on img "Next" at bounding box center [326, 118] width 8 height 21
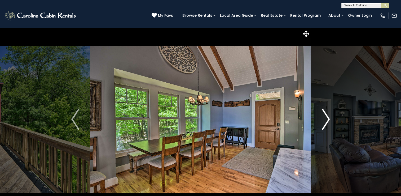
click at [331, 131] on button "Next" at bounding box center [326, 119] width 30 height 183
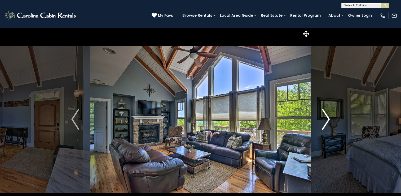
click at [328, 115] on img "Next" at bounding box center [326, 118] width 8 height 21
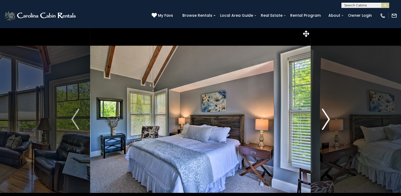
click at [325, 127] on img "Next" at bounding box center [326, 118] width 8 height 21
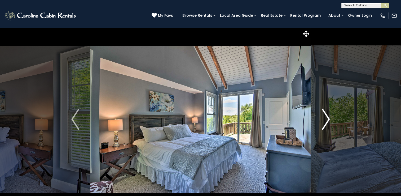
click at [326, 126] on img "Next" at bounding box center [326, 118] width 8 height 21
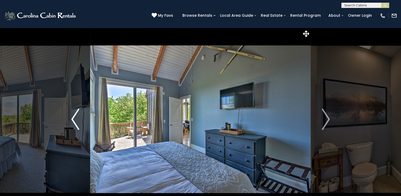
click at [69, 124] on button "Previous" at bounding box center [75, 119] width 30 height 183
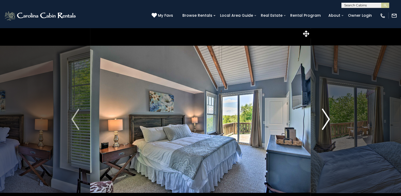
click at [322, 126] on img "Next" at bounding box center [326, 118] width 8 height 21
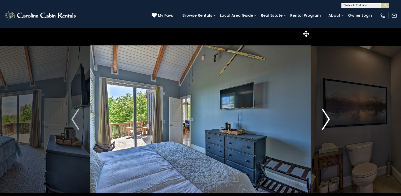
click at [328, 126] on img "Next" at bounding box center [326, 118] width 8 height 21
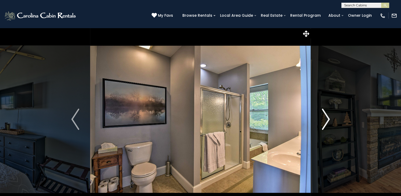
click at [330, 125] on img "Next" at bounding box center [326, 118] width 8 height 21
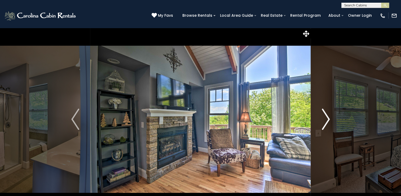
click at [328, 118] on img "Next" at bounding box center [326, 118] width 8 height 21
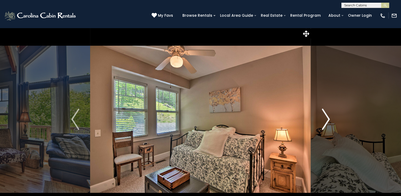
click at [328, 118] on img "Next" at bounding box center [326, 118] width 8 height 21
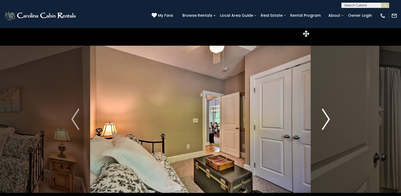
click at [328, 118] on img "Next" at bounding box center [326, 118] width 8 height 21
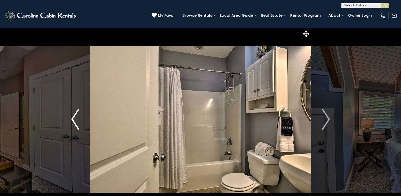
click at [76, 115] on img "Previous" at bounding box center [75, 118] width 8 height 21
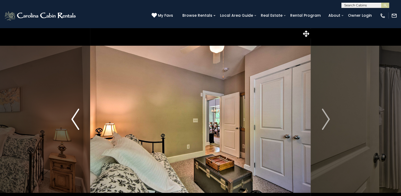
click at [76, 115] on img "Previous" at bounding box center [75, 118] width 8 height 21
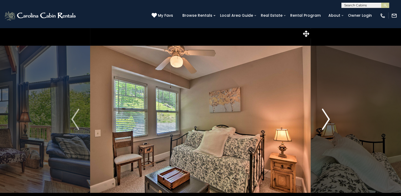
click at [331, 118] on button "Next" at bounding box center [326, 119] width 30 height 183
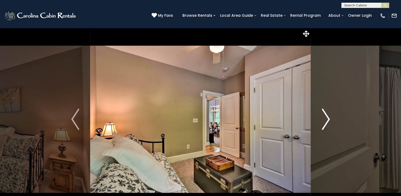
click at [331, 118] on button "Next" at bounding box center [326, 119] width 30 height 183
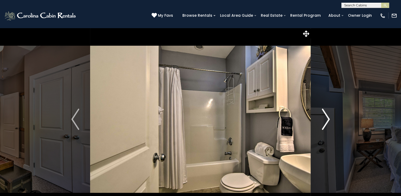
click at [331, 118] on button "Next" at bounding box center [326, 119] width 30 height 183
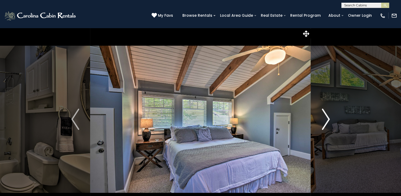
click at [331, 118] on button "Next" at bounding box center [326, 119] width 30 height 183
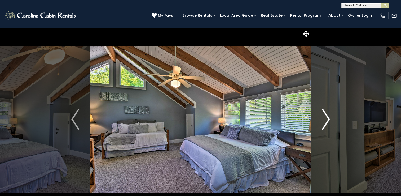
click at [331, 118] on button "Next" at bounding box center [326, 119] width 30 height 183
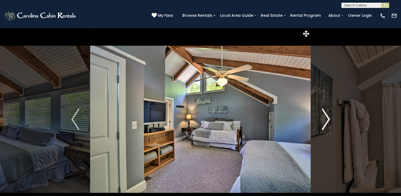
click at [331, 118] on button "Next" at bounding box center [326, 119] width 30 height 183
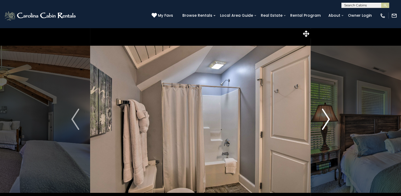
click at [331, 118] on button "Next" at bounding box center [326, 119] width 30 height 183
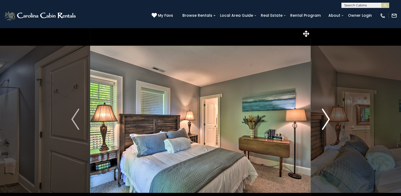
click at [331, 118] on button "Next" at bounding box center [326, 119] width 30 height 183
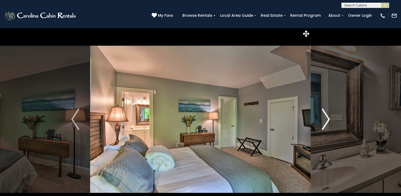
click at [331, 118] on button "Next" at bounding box center [326, 119] width 30 height 183
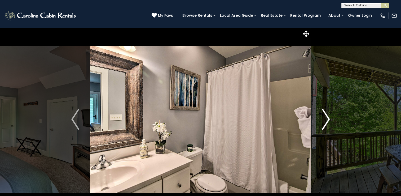
click at [331, 118] on button "Next" at bounding box center [326, 119] width 30 height 183
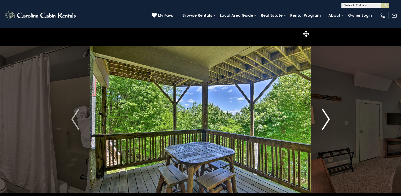
click at [331, 118] on button "Next" at bounding box center [326, 119] width 30 height 183
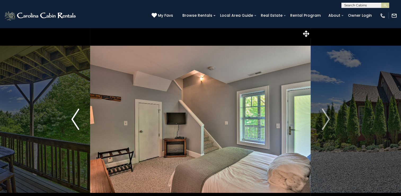
click at [67, 123] on button "Previous" at bounding box center [75, 119] width 30 height 183
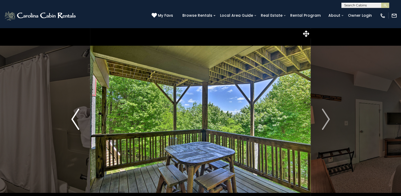
click at [69, 118] on button "Previous" at bounding box center [75, 119] width 30 height 183
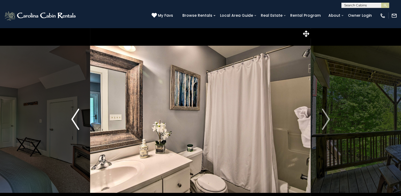
click at [69, 118] on button "Previous" at bounding box center [75, 119] width 30 height 183
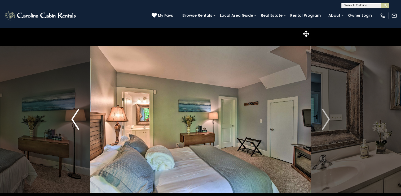
click at [69, 118] on button "Previous" at bounding box center [75, 119] width 30 height 183
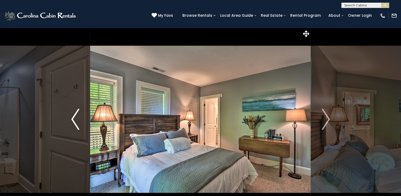
click at [69, 118] on button "Previous" at bounding box center [75, 119] width 30 height 183
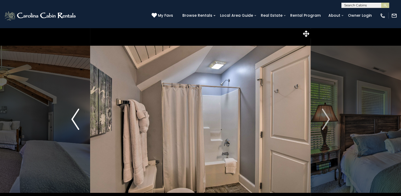
click at [69, 118] on button "Previous" at bounding box center [75, 119] width 30 height 183
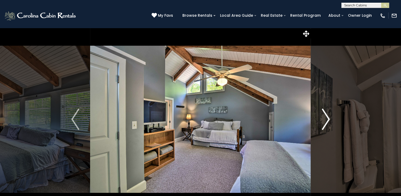
click at [327, 118] on img "Next" at bounding box center [326, 118] width 8 height 21
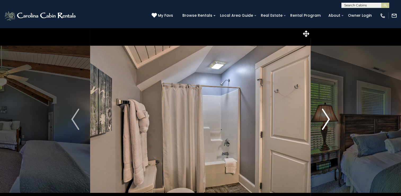
click at [327, 118] on img "Next" at bounding box center [326, 118] width 8 height 21
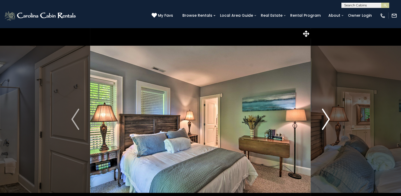
click at [327, 118] on img "Next" at bounding box center [326, 118] width 8 height 21
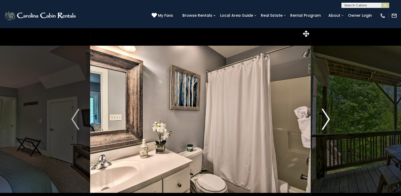
click at [327, 118] on img "Next" at bounding box center [326, 118] width 8 height 21
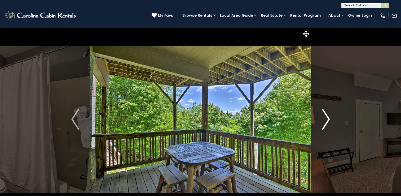
click at [327, 118] on img "Next" at bounding box center [326, 118] width 8 height 21
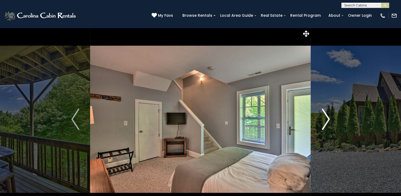
click at [327, 118] on img "Next" at bounding box center [326, 118] width 8 height 21
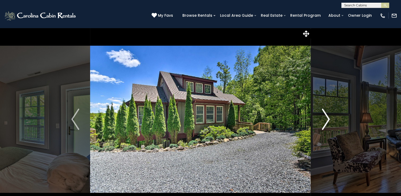
click at [327, 118] on img "Next" at bounding box center [326, 118] width 8 height 21
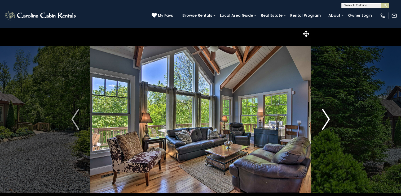
click at [327, 118] on img "Next" at bounding box center [326, 118] width 8 height 21
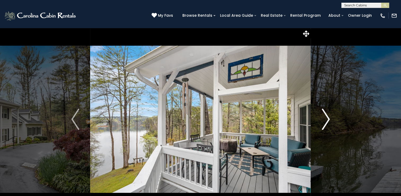
click at [328, 115] on img "Next" at bounding box center [326, 118] width 8 height 21
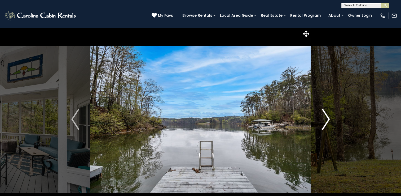
click at [328, 115] on img "Next" at bounding box center [326, 118] width 8 height 21
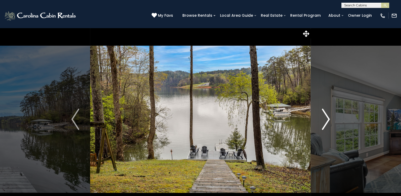
click at [328, 115] on img "Next" at bounding box center [326, 118] width 8 height 21
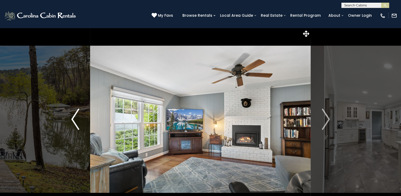
click at [72, 118] on img "Previous" at bounding box center [75, 118] width 8 height 21
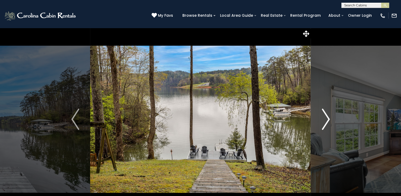
click at [329, 119] on img "Next" at bounding box center [326, 118] width 8 height 21
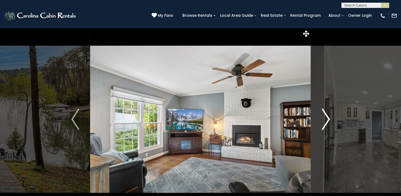
click at [329, 119] on img "Next" at bounding box center [326, 118] width 8 height 21
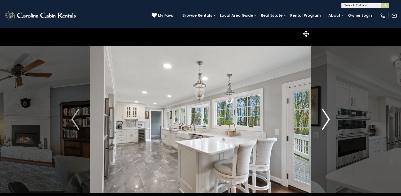
click at [329, 119] on img "Next" at bounding box center [326, 118] width 8 height 21
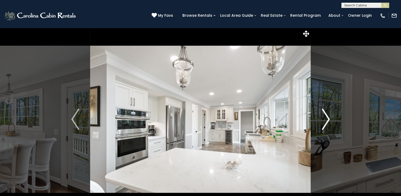
click at [329, 119] on img "Next" at bounding box center [326, 118] width 8 height 21
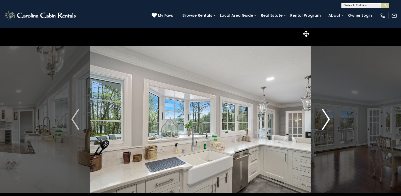
click at [329, 119] on img "Next" at bounding box center [326, 118] width 8 height 21
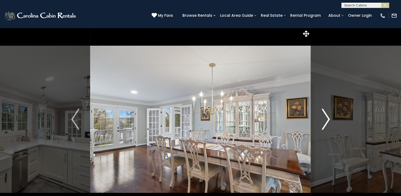
click at [329, 119] on img "Next" at bounding box center [326, 118] width 8 height 21
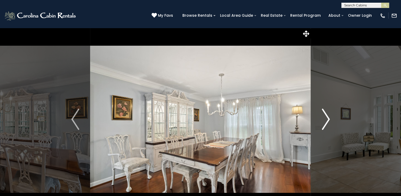
click at [329, 119] on img "Next" at bounding box center [326, 118] width 8 height 21
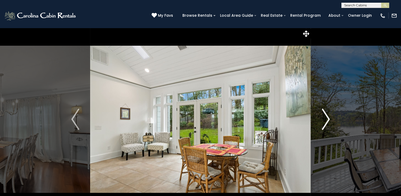
click at [329, 119] on img "Next" at bounding box center [326, 118] width 8 height 21
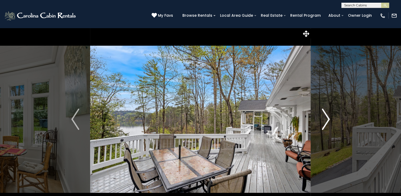
click at [329, 119] on img "Next" at bounding box center [326, 118] width 8 height 21
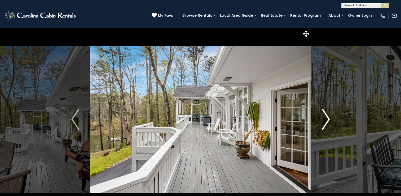
click at [329, 119] on img "Next" at bounding box center [326, 118] width 8 height 21
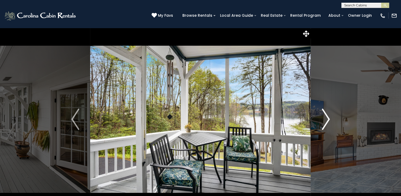
click at [329, 119] on img "Next" at bounding box center [326, 118] width 8 height 21
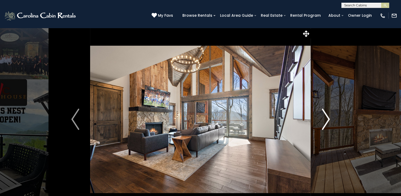
click at [326, 122] on img "Next" at bounding box center [326, 118] width 8 height 21
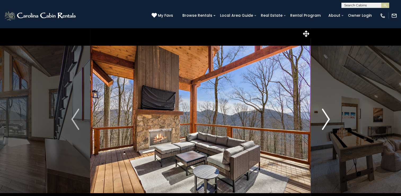
click at [328, 115] on img "Next" at bounding box center [326, 118] width 8 height 21
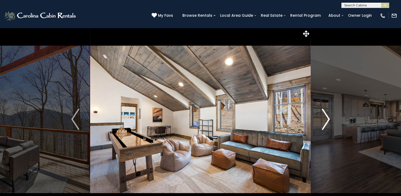
click at [328, 115] on img "Next" at bounding box center [326, 118] width 8 height 21
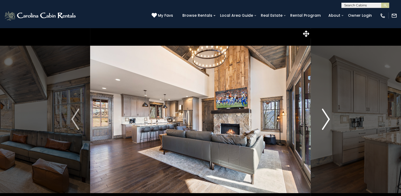
click at [328, 115] on img "Next" at bounding box center [326, 118] width 8 height 21
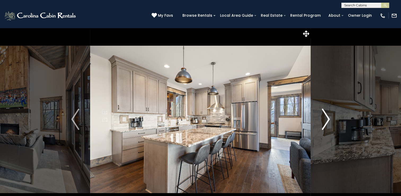
click at [328, 115] on img "Next" at bounding box center [326, 118] width 8 height 21
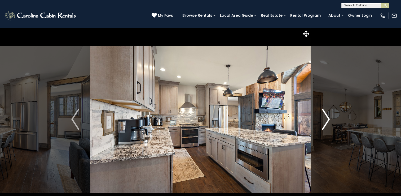
click at [328, 115] on img "Next" at bounding box center [326, 118] width 8 height 21
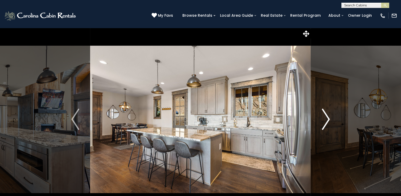
click at [328, 115] on img "Next" at bounding box center [326, 118] width 8 height 21
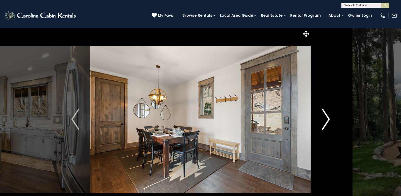
click at [328, 115] on img "Next" at bounding box center [326, 118] width 8 height 21
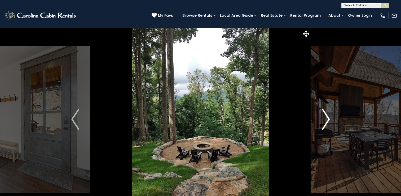
click at [328, 115] on img "Next" at bounding box center [326, 118] width 8 height 21
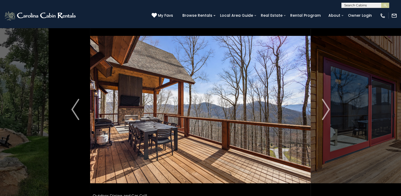
scroll to position [9, 0]
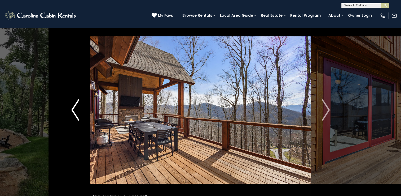
click at [73, 110] on img "Previous" at bounding box center [75, 109] width 8 height 21
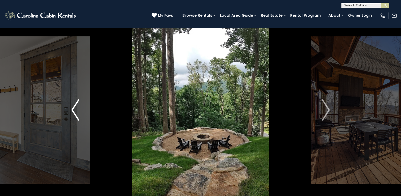
click at [75, 114] on img "Previous" at bounding box center [75, 109] width 8 height 21
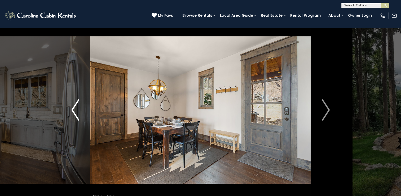
click at [75, 113] on img "Previous" at bounding box center [75, 109] width 8 height 21
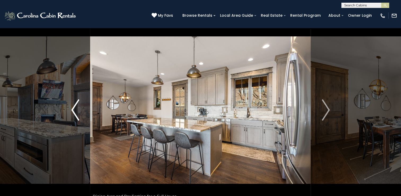
click at [77, 111] on img "Previous" at bounding box center [75, 109] width 8 height 21
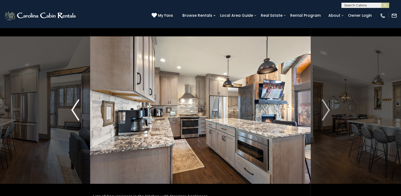
click at [82, 112] on button "Previous" at bounding box center [75, 109] width 30 height 183
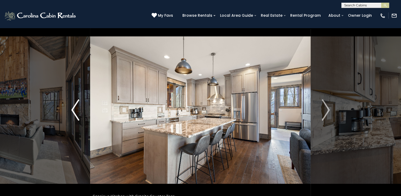
click at [74, 107] on img "Previous" at bounding box center [75, 109] width 8 height 21
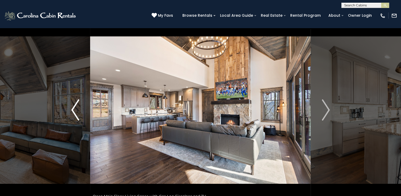
click at [81, 118] on button "Previous" at bounding box center [75, 109] width 30 height 183
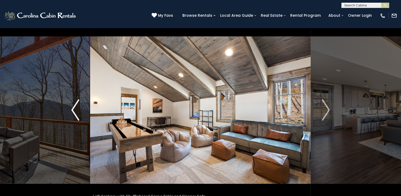
click at [83, 120] on button "Previous" at bounding box center [75, 109] width 30 height 183
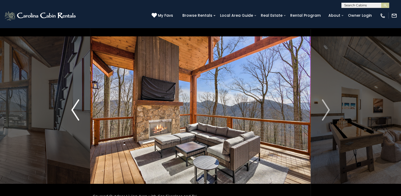
click at [85, 118] on button "Previous" at bounding box center [75, 109] width 30 height 183
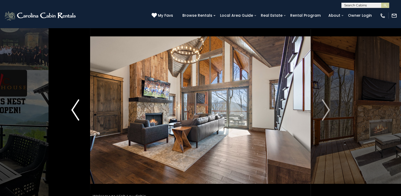
click at [83, 111] on button "Previous" at bounding box center [75, 109] width 30 height 183
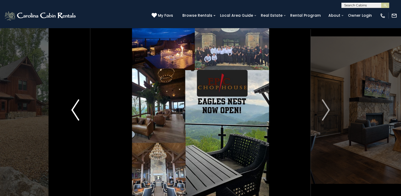
click at [80, 105] on button "Previous" at bounding box center [75, 109] width 30 height 183
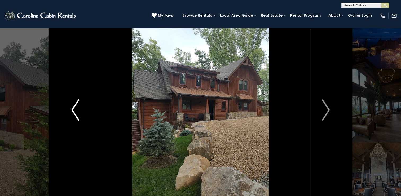
click at [80, 112] on button "Previous" at bounding box center [75, 109] width 30 height 183
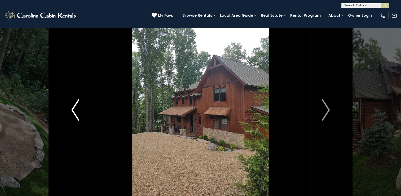
click at [80, 110] on button "Previous" at bounding box center [75, 109] width 30 height 183
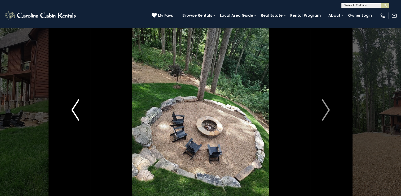
click at [70, 112] on button "Previous" at bounding box center [75, 109] width 30 height 183
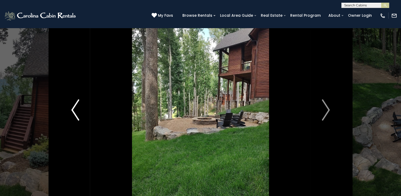
click at [73, 110] on img "Previous" at bounding box center [75, 109] width 8 height 21
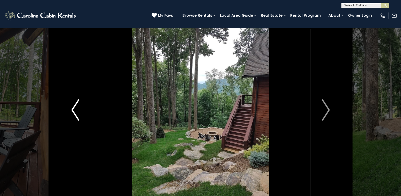
click at [75, 111] on img "Previous" at bounding box center [75, 109] width 8 height 21
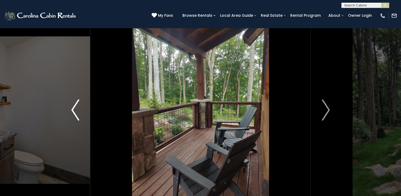
click at [77, 115] on img "Previous" at bounding box center [75, 109] width 8 height 21
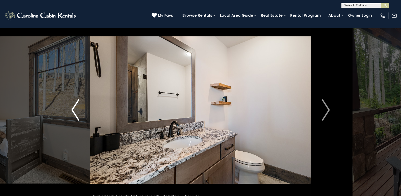
click at [78, 114] on img "Previous" at bounding box center [75, 109] width 8 height 21
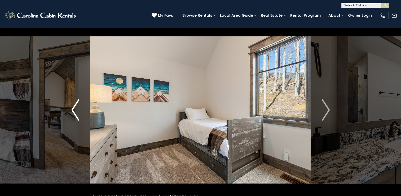
click at [76, 114] on img "Previous" at bounding box center [75, 109] width 8 height 21
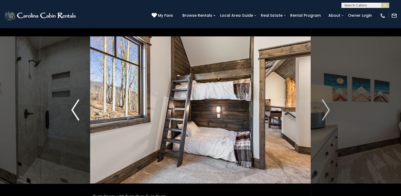
click at [77, 114] on img "Previous" at bounding box center [75, 109] width 8 height 21
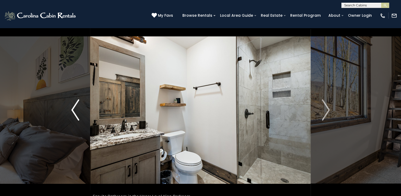
click at [79, 114] on img "Previous" at bounding box center [75, 109] width 8 height 21
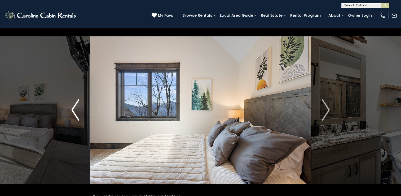
click at [79, 113] on img "Previous" at bounding box center [75, 109] width 8 height 21
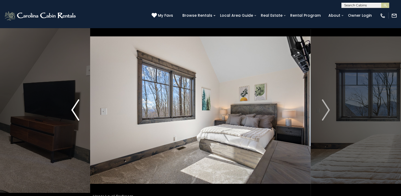
click at [75, 114] on img "Previous" at bounding box center [75, 109] width 8 height 21
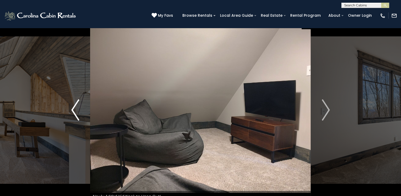
click at [77, 114] on img "Previous" at bounding box center [75, 109] width 8 height 21
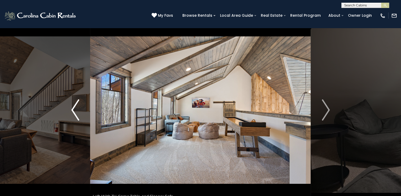
click at [79, 114] on img "Previous" at bounding box center [75, 109] width 8 height 21
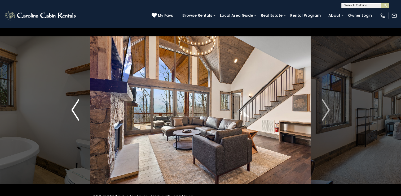
click at [71, 118] on img "Previous" at bounding box center [75, 109] width 8 height 21
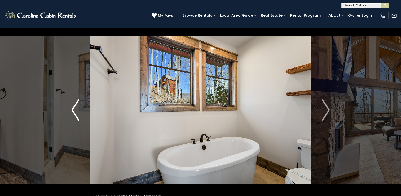
click at [67, 115] on button "Previous" at bounding box center [75, 109] width 30 height 183
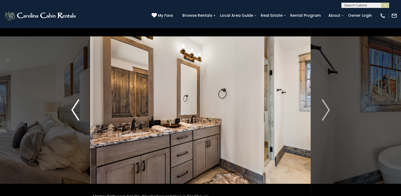
click at [72, 118] on img "Previous" at bounding box center [75, 109] width 8 height 21
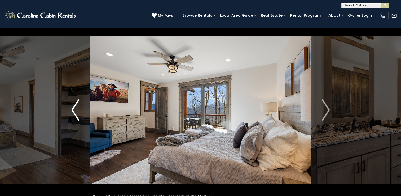
click at [72, 119] on img "Previous" at bounding box center [75, 109] width 8 height 21
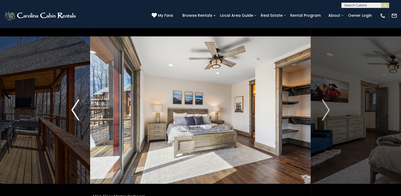
click at [74, 119] on img "Previous" at bounding box center [75, 109] width 8 height 21
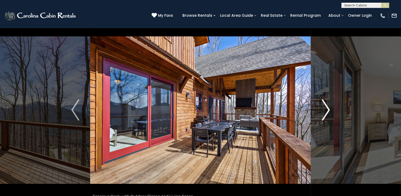
click at [325, 105] on img "Next" at bounding box center [326, 109] width 8 height 21
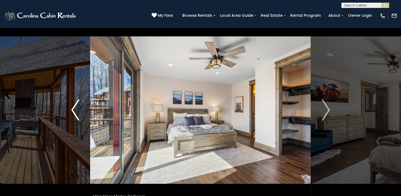
click at [75, 112] on img "Previous" at bounding box center [75, 109] width 8 height 21
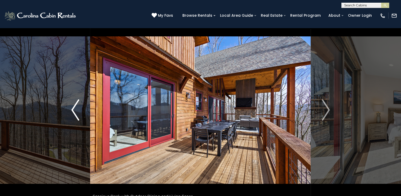
click at [69, 112] on button "Previous" at bounding box center [75, 109] width 30 height 183
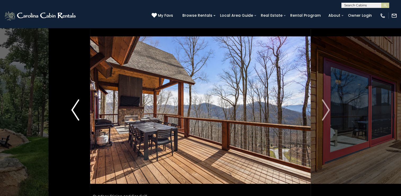
click at [68, 111] on button "Previous" at bounding box center [75, 109] width 30 height 183
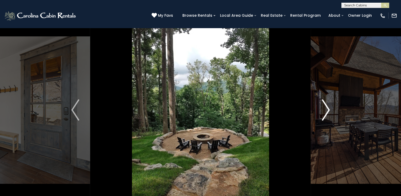
click at [330, 122] on button "Next" at bounding box center [326, 109] width 30 height 183
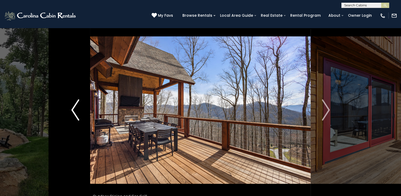
click at [73, 115] on img "Previous" at bounding box center [75, 109] width 8 height 21
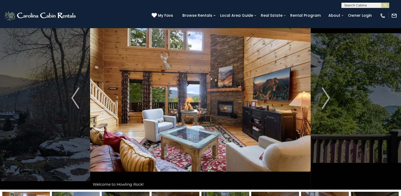
scroll to position [21, 0]
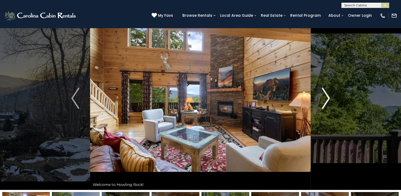
click at [330, 99] on img "Next" at bounding box center [326, 98] width 8 height 21
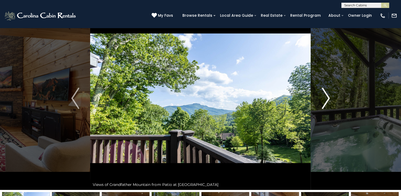
click at [330, 99] on img "Next" at bounding box center [326, 98] width 8 height 21
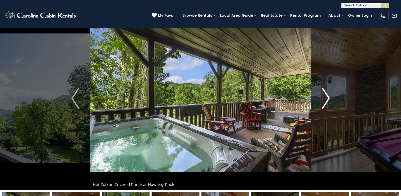
click at [330, 99] on img "Next" at bounding box center [326, 98] width 8 height 21
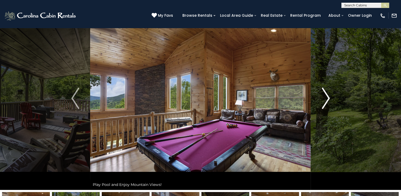
click at [330, 99] on img "Next" at bounding box center [326, 98] width 8 height 21
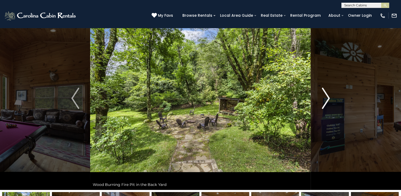
click at [330, 99] on img "Next" at bounding box center [326, 98] width 8 height 21
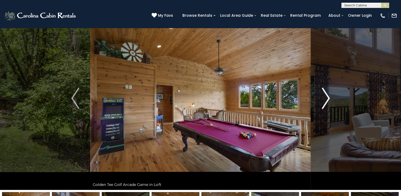
click at [330, 99] on img "Next" at bounding box center [326, 98] width 8 height 21
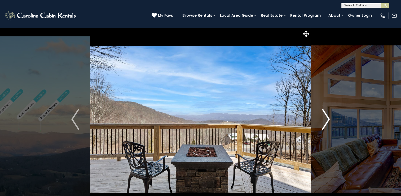
click at [327, 123] on img "Next" at bounding box center [326, 118] width 8 height 21
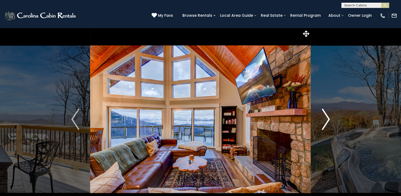
click at [324, 123] on img "Next" at bounding box center [326, 118] width 8 height 21
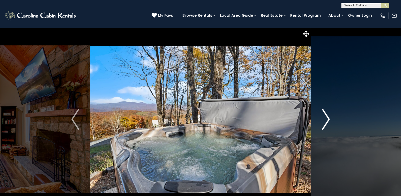
click at [327, 120] on img "Next" at bounding box center [326, 118] width 8 height 21
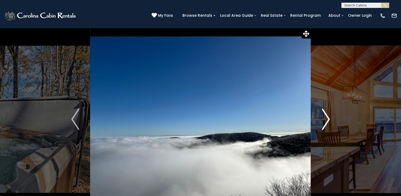
click at [325, 123] on img "Next" at bounding box center [326, 118] width 8 height 21
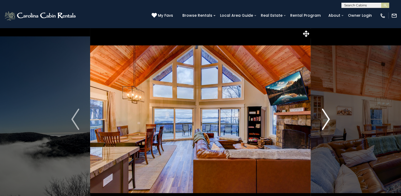
click at [331, 116] on button "Next" at bounding box center [326, 119] width 30 height 183
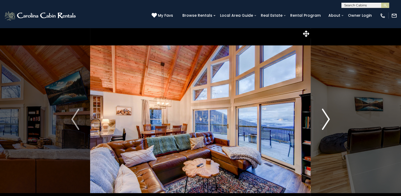
click at [329, 121] on img "Next" at bounding box center [326, 118] width 8 height 21
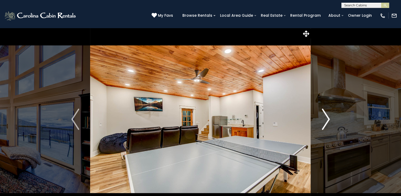
click at [328, 118] on img "Next" at bounding box center [326, 118] width 8 height 21
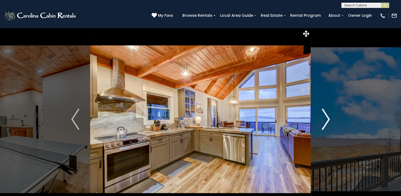
click at [326, 124] on img "Next" at bounding box center [326, 118] width 8 height 21
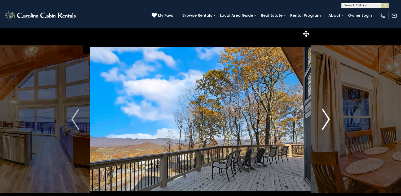
click at [322, 124] on img "Next" at bounding box center [326, 118] width 8 height 21
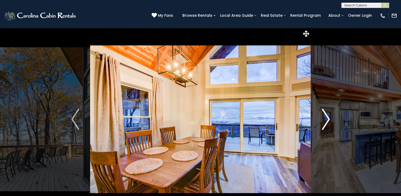
click at [317, 126] on button "Next" at bounding box center [326, 119] width 30 height 183
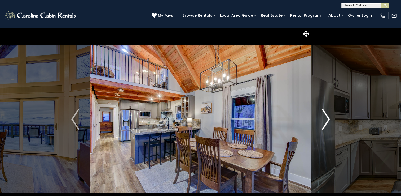
click at [328, 120] on img "Next" at bounding box center [326, 118] width 8 height 21
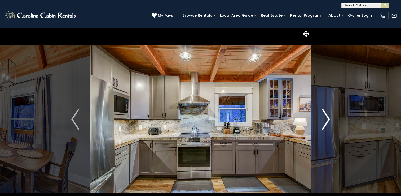
click at [328, 122] on img "Next" at bounding box center [326, 118] width 8 height 21
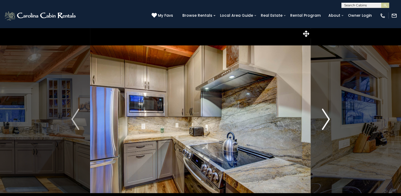
click at [322, 121] on img "Next" at bounding box center [326, 118] width 8 height 21
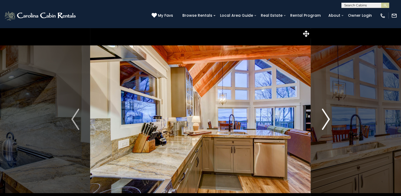
click at [320, 123] on button "Next" at bounding box center [326, 119] width 30 height 183
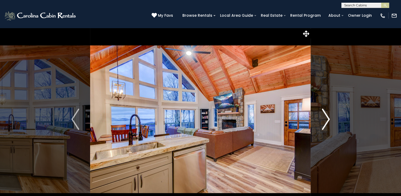
click at [318, 125] on button "Next" at bounding box center [326, 119] width 30 height 183
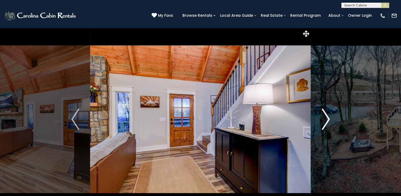
click at [324, 121] on img "Next" at bounding box center [326, 118] width 8 height 21
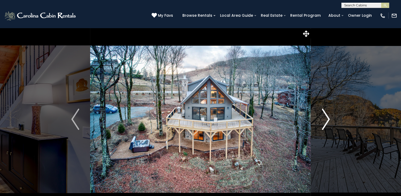
click at [332, 122] on button "Next" at bounding box center [326, 119] width 30 height 183
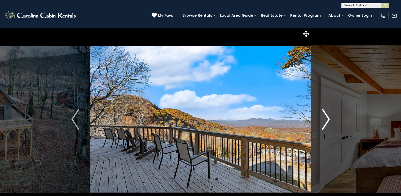
click at [328, 130] on button "Next" at bounding box center [326, 119] width 30 height 183
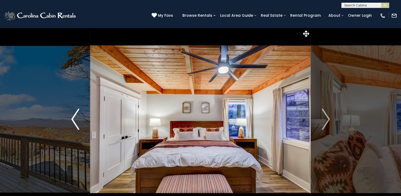
click at [68, 122] on button "Previous" at bounding box center [75, 119] width 30 height 183
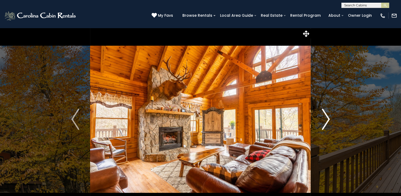
click at [325, 115] on img "Next" at bounding box center [326, 118] width 8 height 21
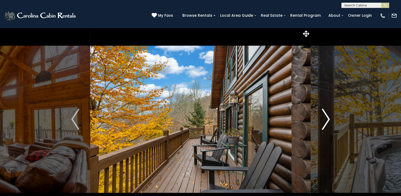
click at [325, 115] on img "Next" at bounding box center [326, 118] width 8 height 21
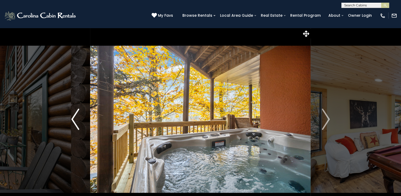
click at [66, 125] on button "Previous" at bounding box center [75, 119] width 30 height 183
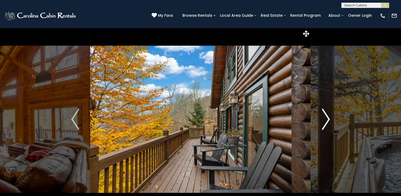
click at [330, 115] on img "Next" at bounding box center [326, 118] width 8 height 21
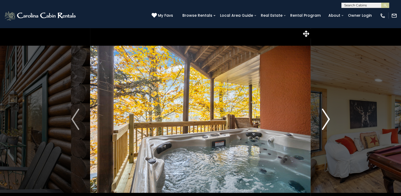
click at [329, 119] on img "Next" at bounding box center [326, 118] width 8 height 21
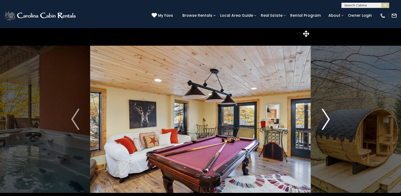
click at [329, 119] on img "Next" at bounding box center [326, 118] width 8 height 21
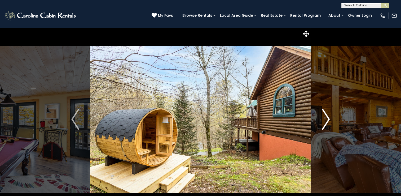
click at [329, 115] on img "Next" at bounding box center [326, 118] width 8 height 21
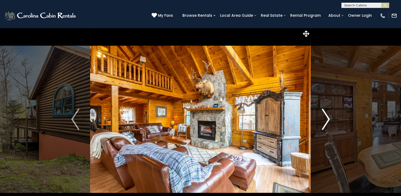
click at [327, 119] on img "Next" at bounding box center [326, 118] width 8 height 21
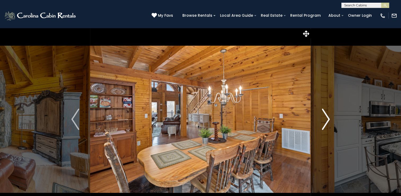
click at [327, 119] on img "Next" at bounding box center [326, 118] width 8 height 21
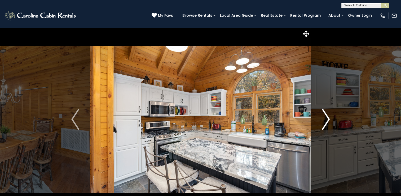
click at [327, 119] on img "Next" at bounding box center [326, 118] width 8 height 21
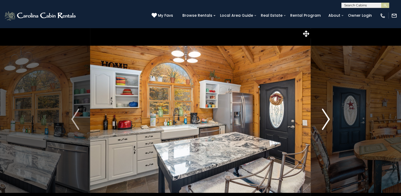
click at [327, 119] on img "Next" at bounding box center [326, 118] width 8 height 21
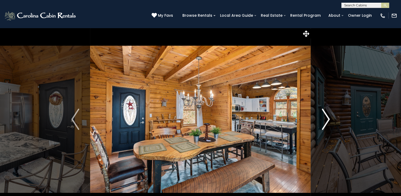
click at [327, 119] on img "Next" at bounding box center [326, 118] width 8 height 21
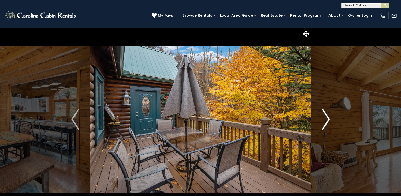
click at [327, 119] on img "Next" at bounding box center [326, 118] width 8 height 21
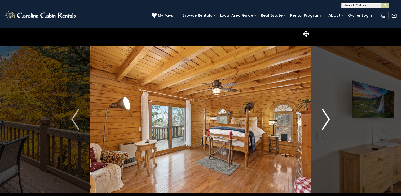
click at [327, 119] on img "Next" at bounding box center [326, 118] width 8 height 21
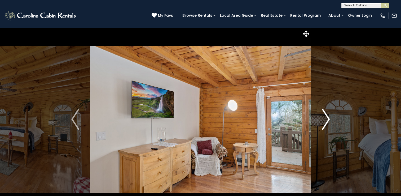
click at [320, 120] on button "Next" at bounding box center [326, 119] width 30 height 183
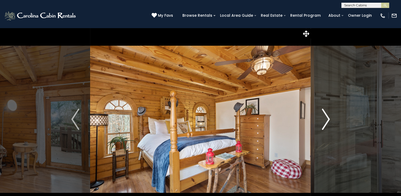
click at [325, 125] on img "Next" at bounding box center [326, 118] width 8 height 21
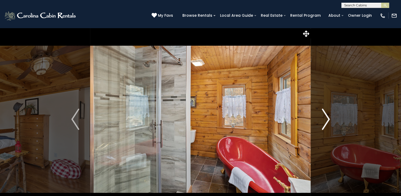
click at [324, 124] on img "Next" at bounding box center [326, 118] width 8 height 21
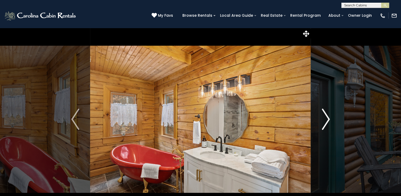
click at [327, 121] on img "Next" at bounding box center [326, 118] width 8 height 21
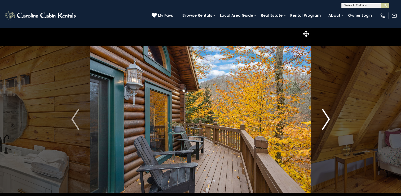
click at [329, 124] on img "Next" at bounding box center [326, 118] width 8 height 21
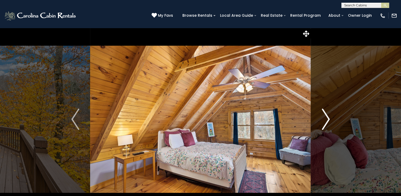
click at [325, 126] on img "Next" at bounding box center [326, 118] width 8 height 21
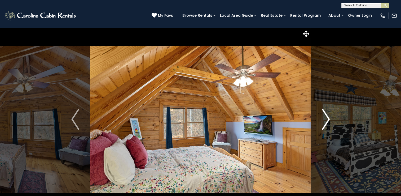
click at [323, 127] on img "Next" at bounding box center [326, 118] width 8 height 21
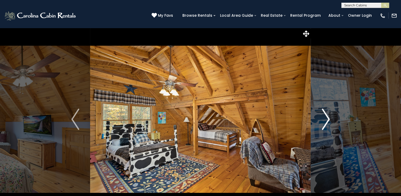
click at [325, 123] on img "Next" at bounding box center [326, 118] width 8 height 21
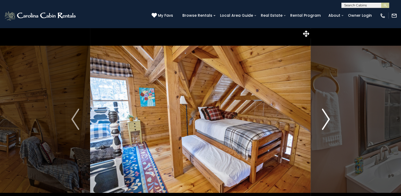
click at [325, 122] on img "Next" at bounding box center [326, 118] width 8 height 21
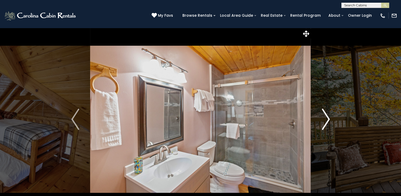
click at [324, 123] on img "Next" at bounding box center [326, 118] width 8 height 21
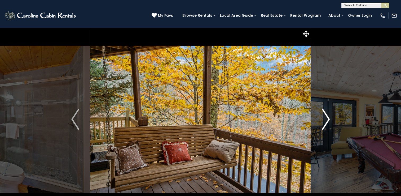
click at [326, 120] on img "Next" at bounding box center [326, 118] width 8 height 21
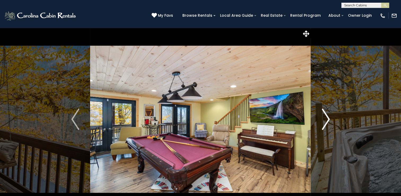
click at [325, 123] on img "Next" at bounding box center [326, 118] width 8 height 21
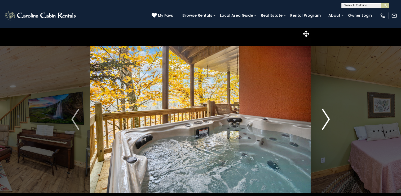
click at [328, 125] on img "Next" at bounding box center [326, 118] width 8 height 21
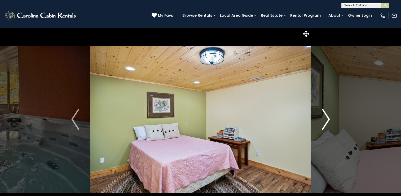
click at [329, 122] on img "Next" at bounding box center [326, 118] width 8 height 21
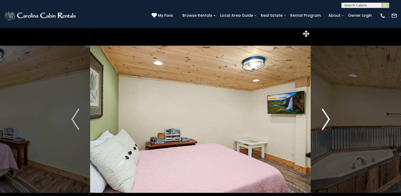
click at [326, 126] on img "Next" at bounding box center [326, 118] width 8 height 21
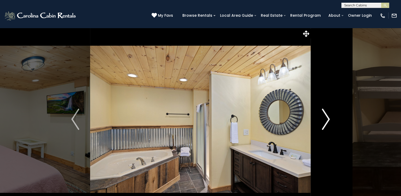
click at [326, 127] on img "Next" at bounding box center [326, 118] width 8 height 21
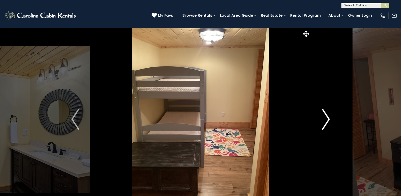
click at [327, 127] on img "Next" at bounding box center [326, 118] width 8 height 21
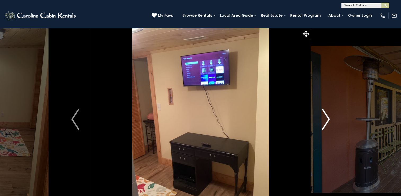
click at [328, 126] on img "Next" at bounding box center [326, 118] width 8 height 21
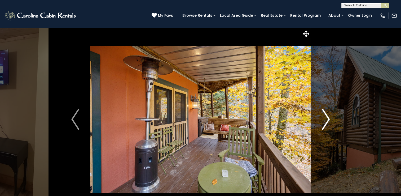
click at [325, 125] on img "Next" at bounding box center [326, 118] width 8 height 21
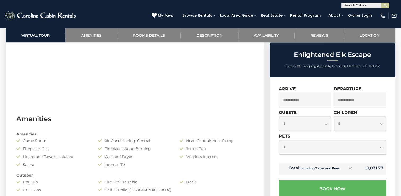
scroll to position [358, 0]
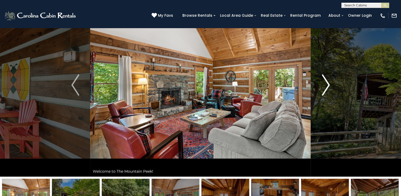
scroll to position [34, 0]
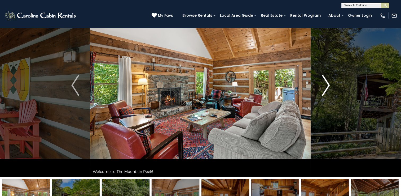
click at [326, 86] on img "Next" at bounding box center [326, 85] width 8 height 21
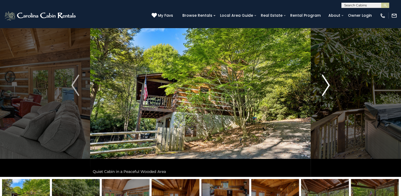
click at [328, 84] on img "Next" at bounding box center [326, 85] width 8 height 21
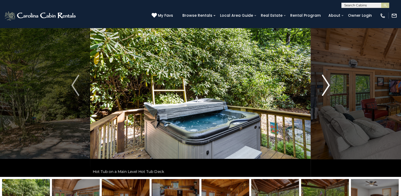
click at [328, 84] on img "Next" at bounding box center [326, 85] width 8 height 21
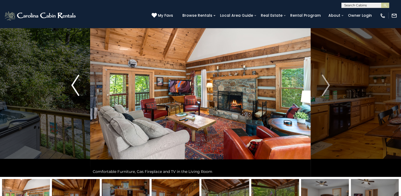
click at [78, 89] on img "Previous" at bounding box center [75, 85] width 8 height 21
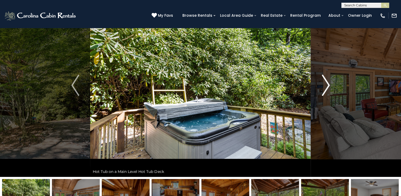
click at [327, 82] on img "Next" at bounding box center [326, 85] width 8 height 21
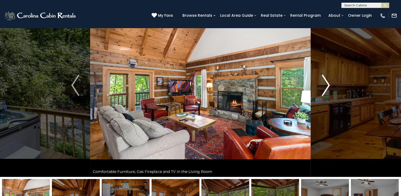
click at [327, 82] on img "Next" at bounding box center [326, 85] width 8 height 21
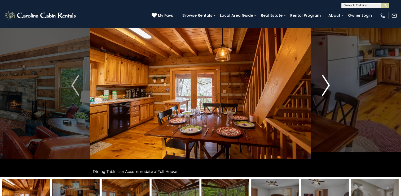
click at [327, 82] on img "Next" at bounding box center [326, 85] width 8 height 21
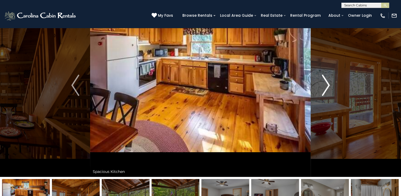
click at [327, 82] on img "Next" at bounding box center [326, 85] width 8 height 21
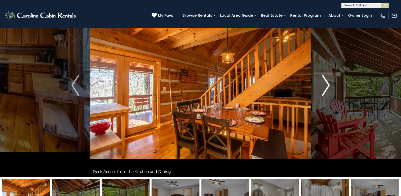
click at [327, 82] on img "Next" at bounding box center [326, 85] width 8 height 21
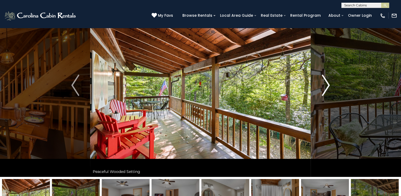
click at [327, 82] on img "Next" at bounding box center [326, 85] width 8 height 21
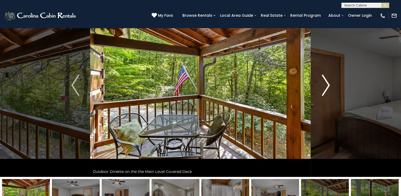
click at [327, 82] on img "Next" at bounding box center [326, 85] width 8 height 21
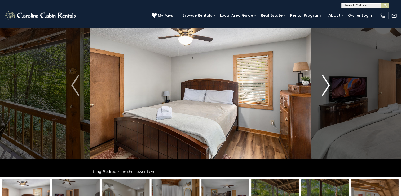
click at [327, 82] on img "Next" at bounding box center [326, 85] width 8 height 21
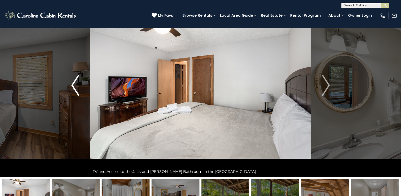
click at [74, 85] on img "Previous" at bounding box center [75, 85] width 8 height 21
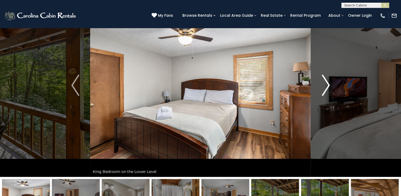
click at [324, 83] on img "Next" at bounding box center [326, 85] width 8 height 21
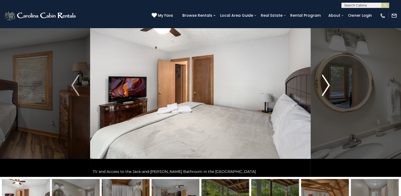
click at [324, 83] on img "Next" at bounding box center [326, 85] width 8 height 21
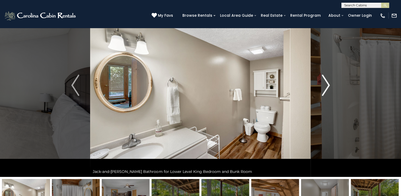
click at [324, 83] on img "Next" at bounding box center [326, 85] width 8 height 21
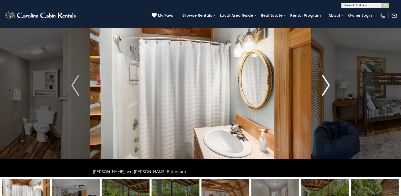
click at [324, 83] on img "Next" at bounding box center [326, 85] width 8 height 21
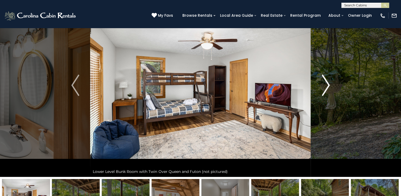
click at [324, 83] on img "Next" at bounding box center [326, 85] width 8 height 21
